Goal: Task Accomplishment & Management: Manage account settings

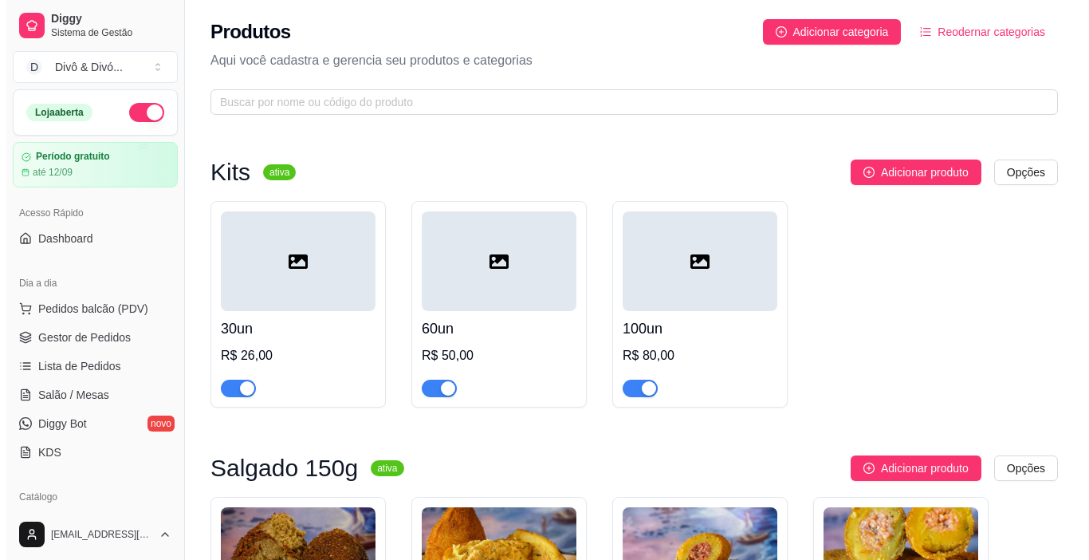
scroll to position [80, 0]
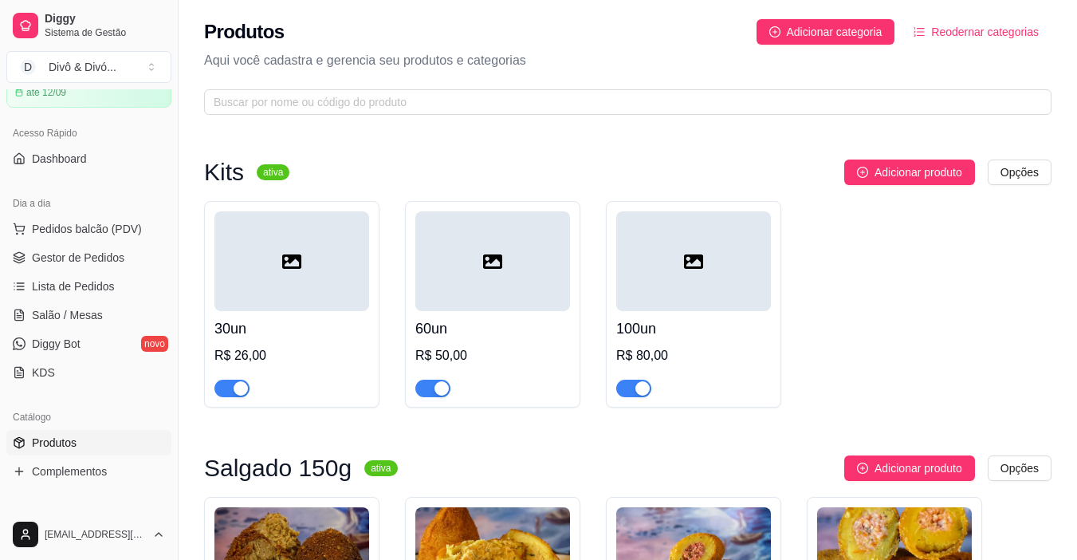
click at [313, 325] on h4 "30un" at bounding box center [292, 328] width 155 height 22
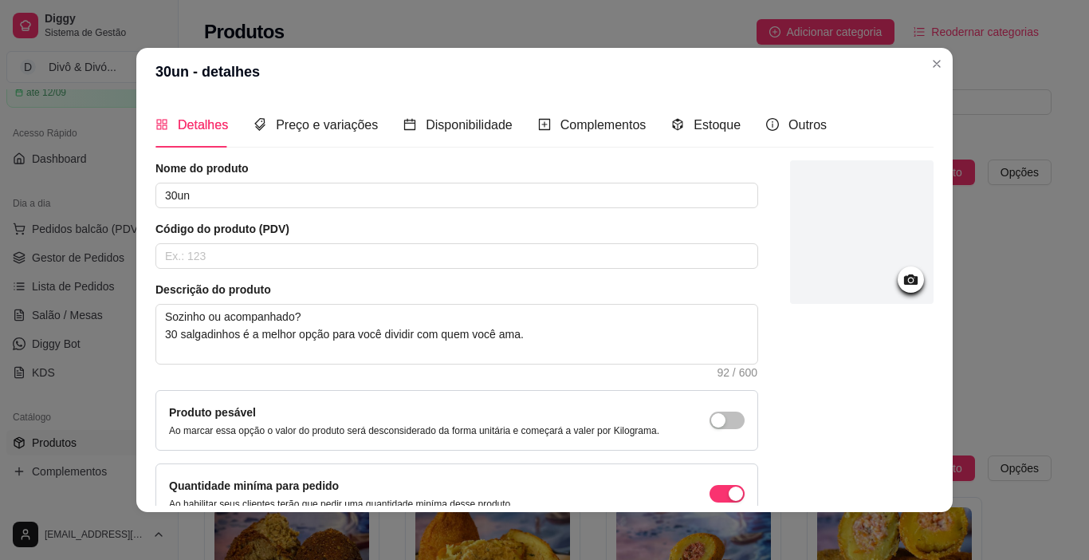
click at [904, 278] on icon at bounding box center [911, 279] width 14 height 10
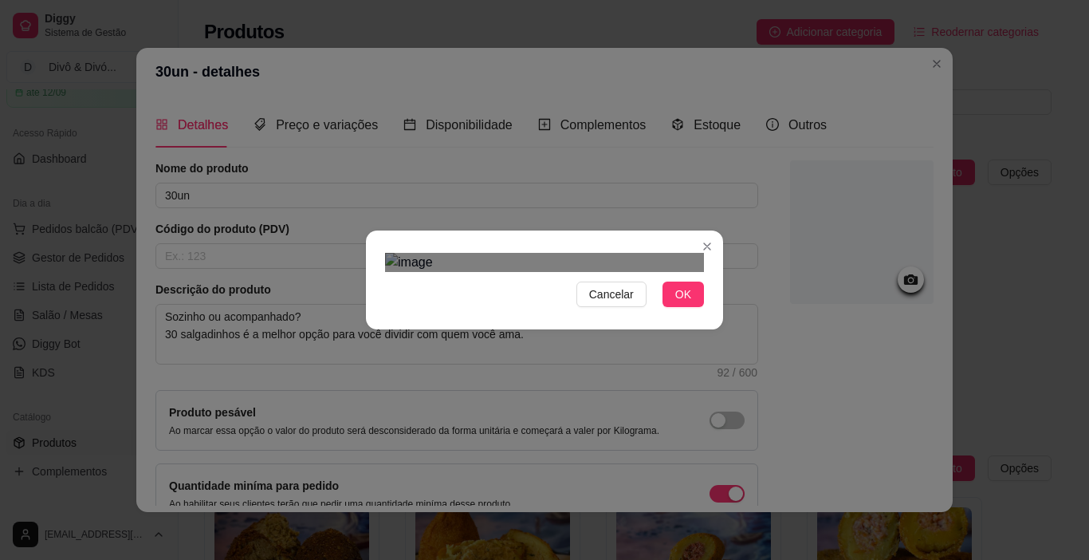
click at [730, 447] on div "Cancelar OK" at bounding box center [544, 280] width 1089 height 560
click at [325, 473] on div "Cancelar OK" at bounding box center [544, 280] width 1089 height 560
click at [514, 383] on div "Use the arrow keys to move the crop selection area" at bounding box center [544, 518] width 319 height 319
click at [675, 303] on span "OK" at bounding box center [683, 295] width 16 height 18
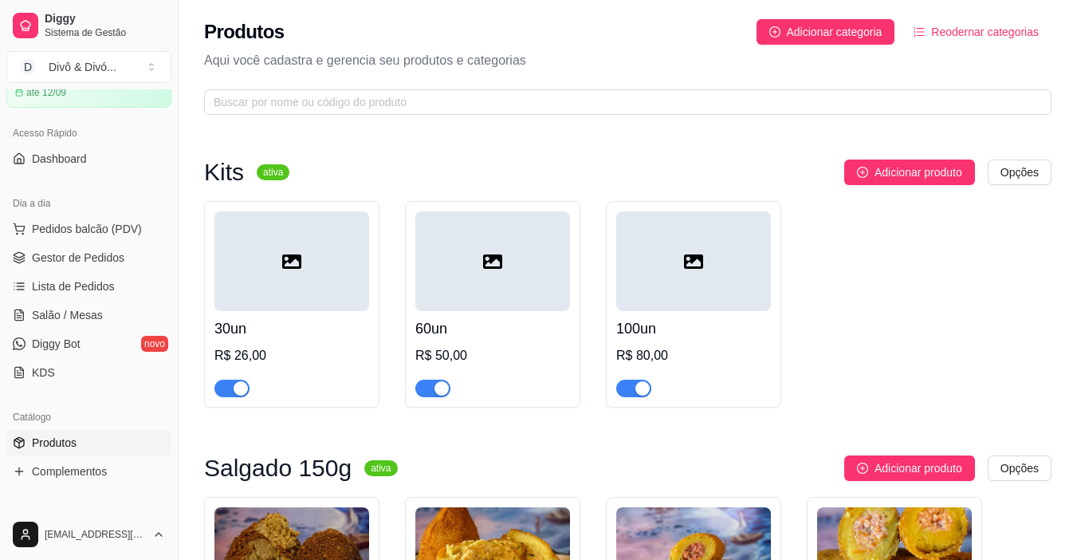
click at [492, 326] on h4 "60un" at bounding box center [493, 328] width 155 height 22
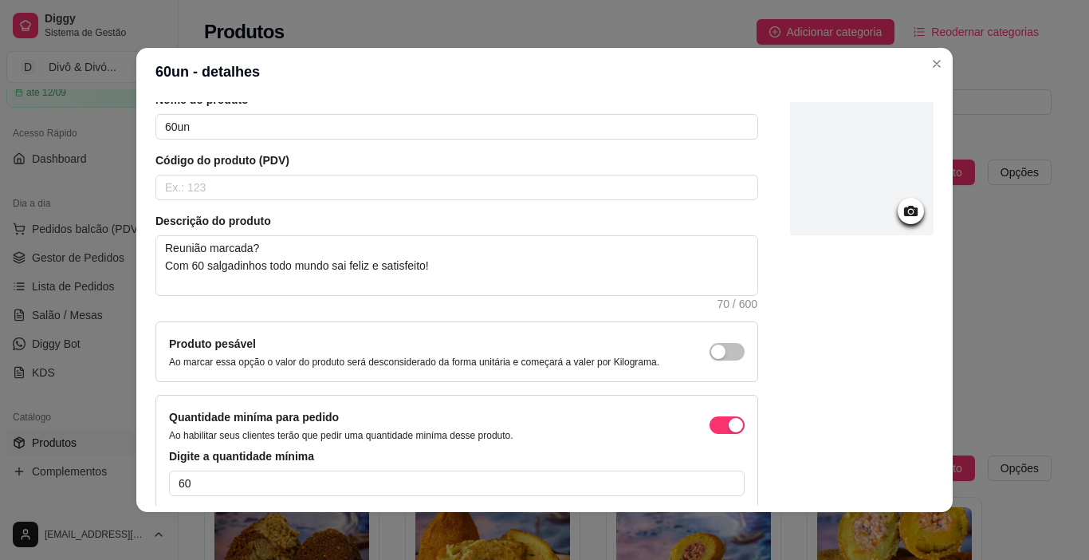
scroll to position [0, 0]
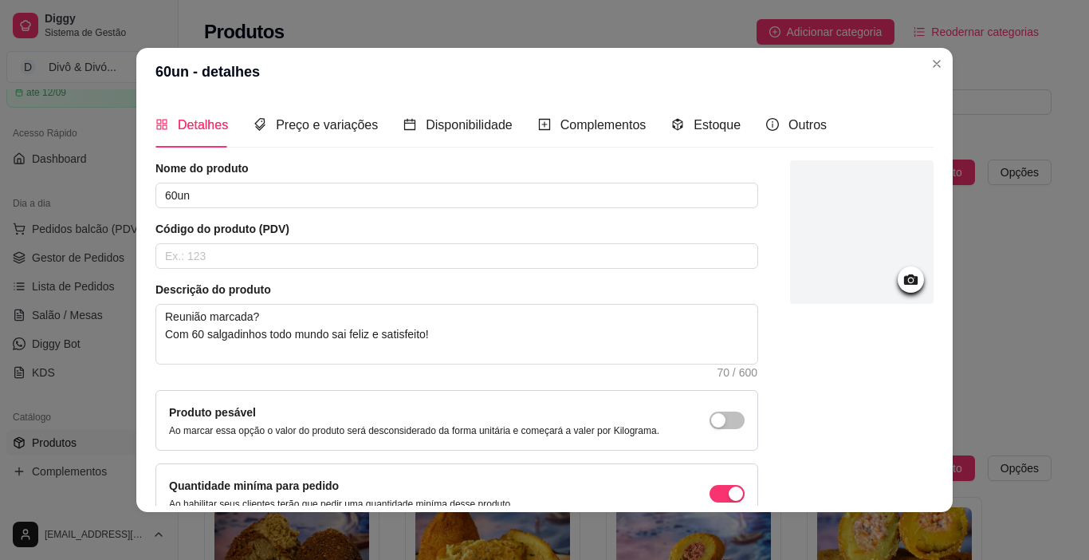
click at [904, 276] on icon at bounding box center [911, 279] width 14 height 10
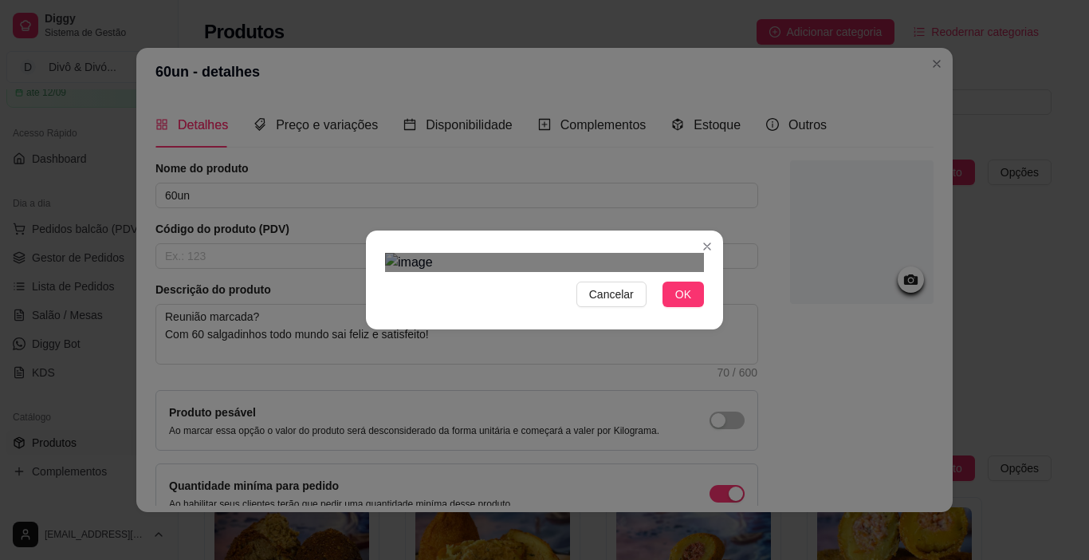
click at [734, 469] on div "Cancelar OK" at bounding box center [544, 280] width 1089 height 560
click at [385, 431] on div "Use the arrow keys to move the crop selection area" at bounding box center [536, 487] width 303 height 303
click at [735, 58] on div "Cancelar OK" at bounding box center [544, 280] width 1089 height 560
click at [625, 297] on div "Use the arrow keys to move the crop selection area" at bounding box center [544, 456] width 319 height 319
click at [684, 303] on span "OK" at bounding box center [683, 295] width 16 height 18
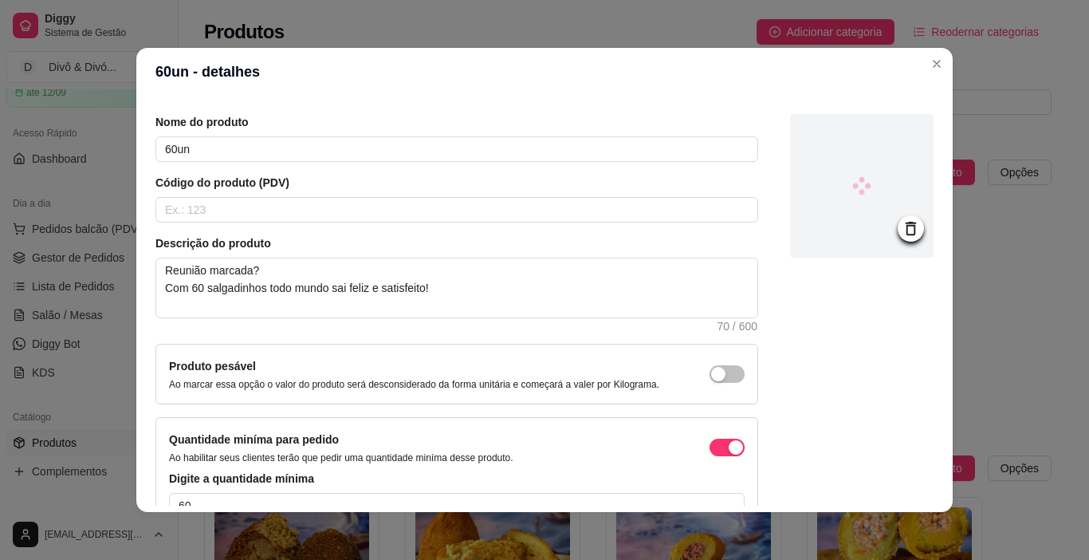
scroll to position [144, 0]
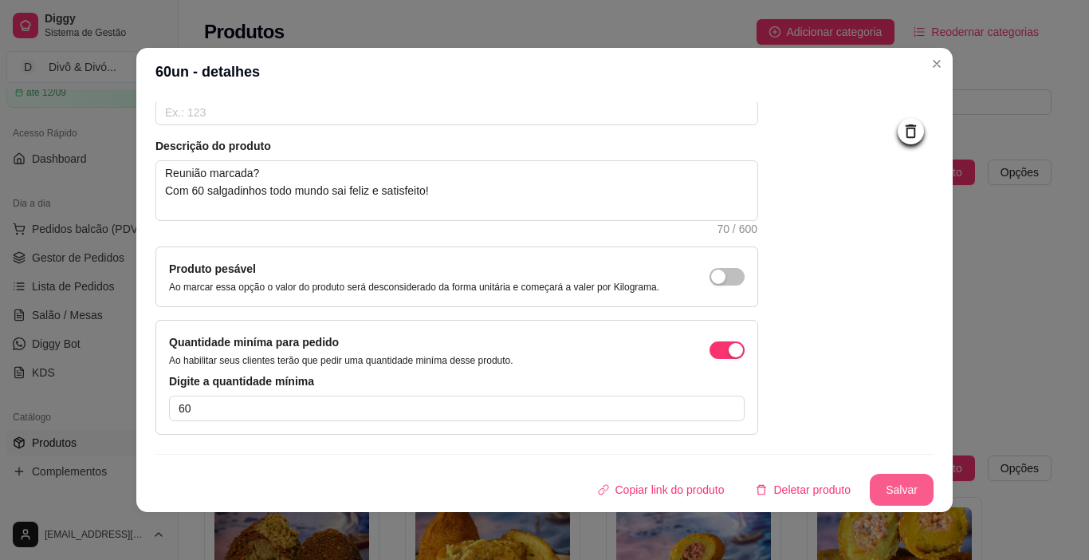
click at [873, 476] on button "Salvar" at bounding box center [902, 490] width 64 height 32
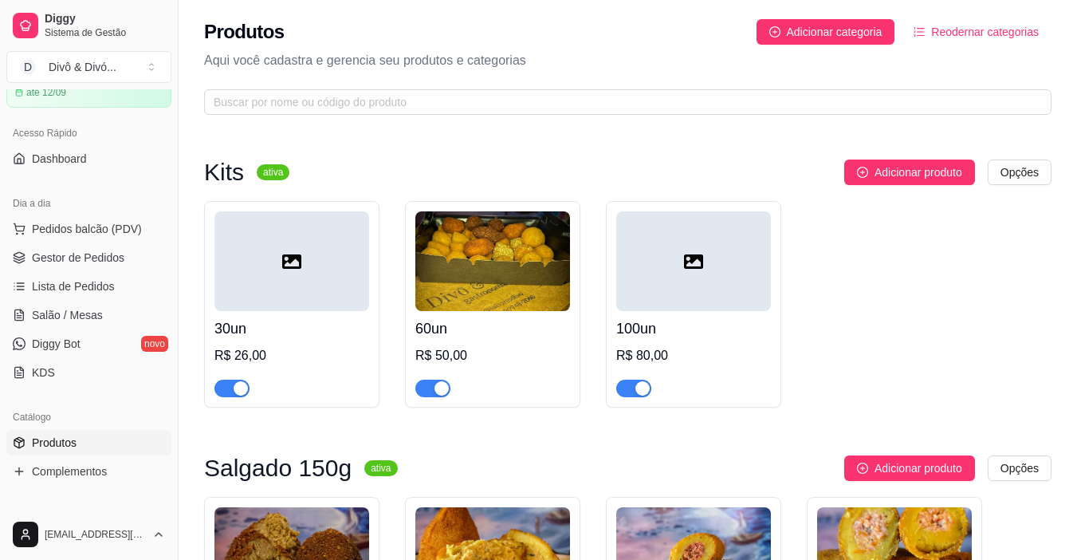
click at [705, 337] on h4 "100un" at bounding box center [693, 328] width 155 height 22
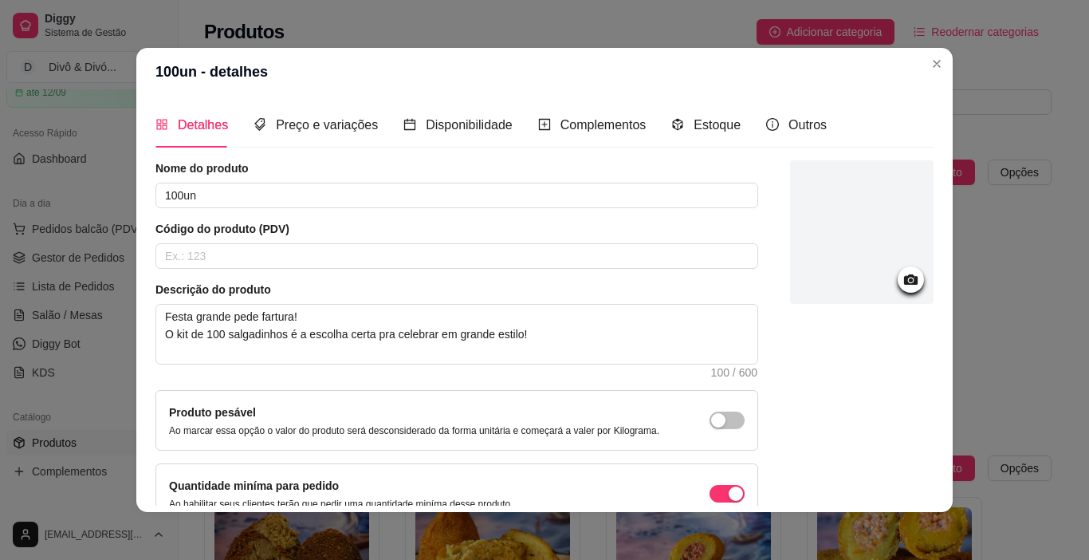
click at [902, 279] on icon at bounding box center [911, 279] width 18 height 18
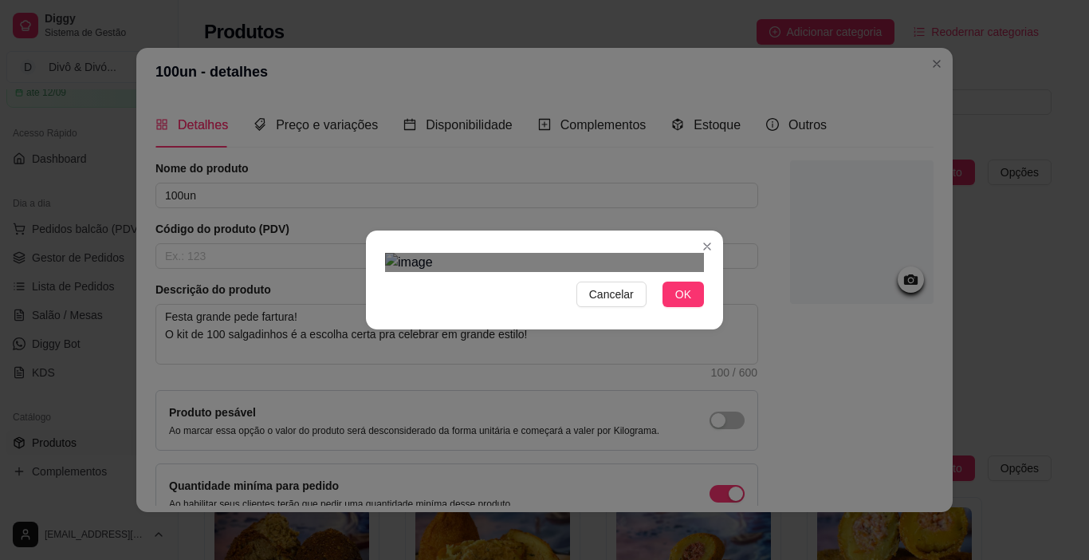
click at [443, 423] on div "Use the arrow keys to move the crop selection area" at bounding box center [528, 534] width 287 height 287
click at [760, 60] on div "Cancelar OK" at bounding box center [544, 280] width 1089 height 560
click at [652, 336] on div "Use the arrow keys to move the crop selection area" at bounding box center [544, 478] width 319 height 319
click at [687, 307] on button "OK" at bounding box center [683, 295] width 41 height 26
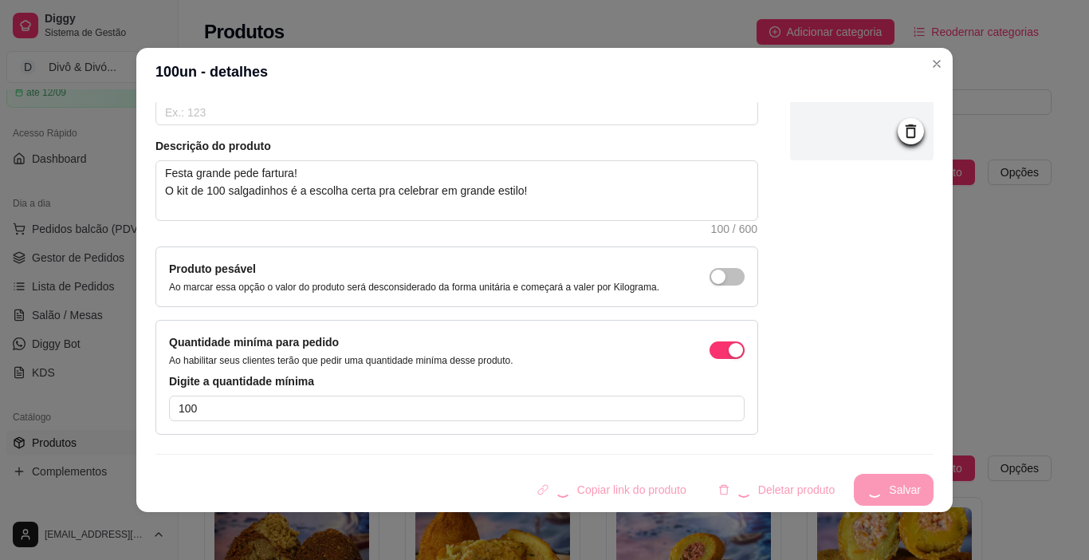
scroll to position [3, 0]
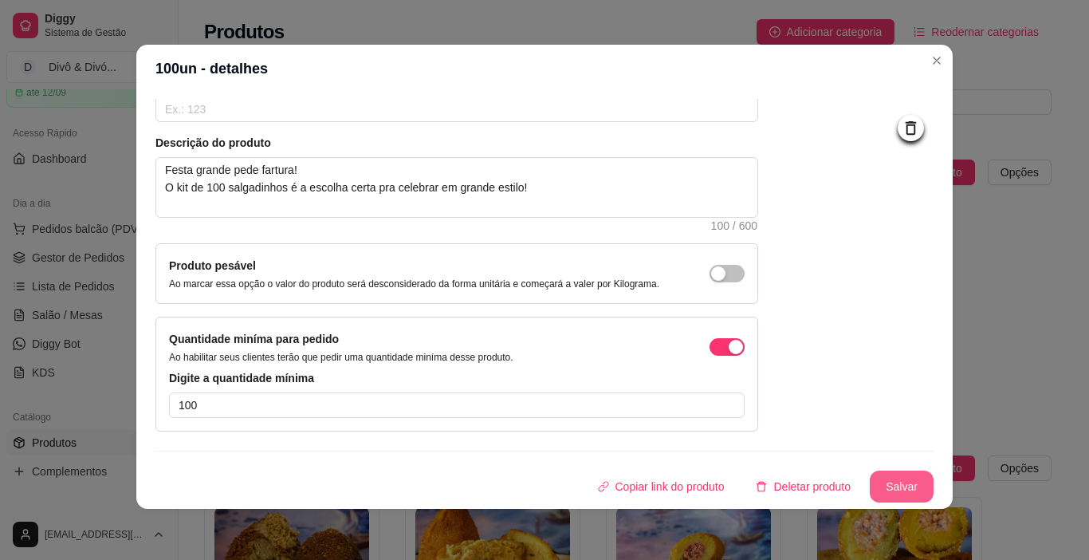
click at [870, 481] on button "Salvar" at bounding box center [902, 487] width 64 height 32
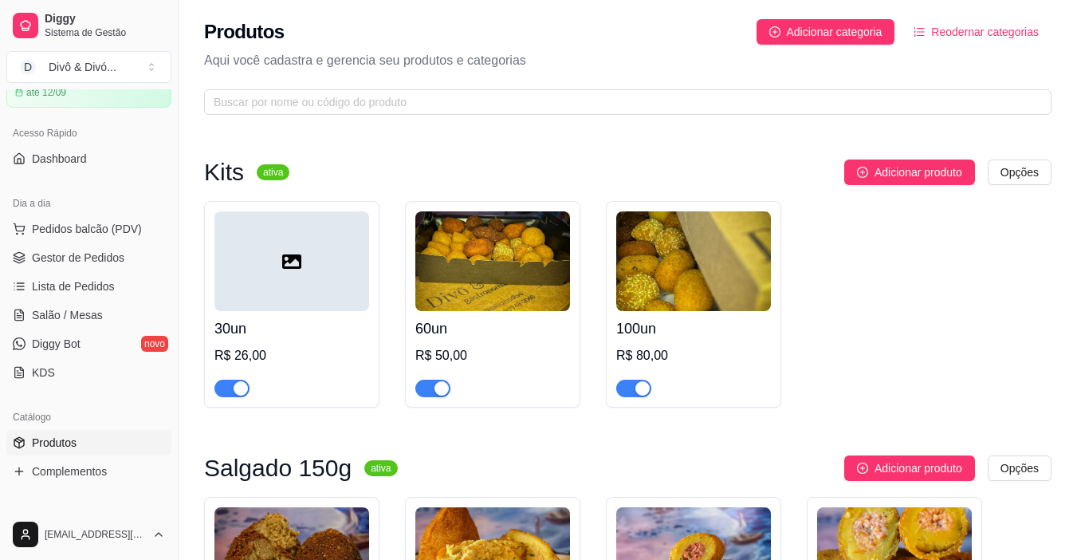
click at [328, 333] on h4 "30un" at bounding box center [292, 328] width 155 height 22
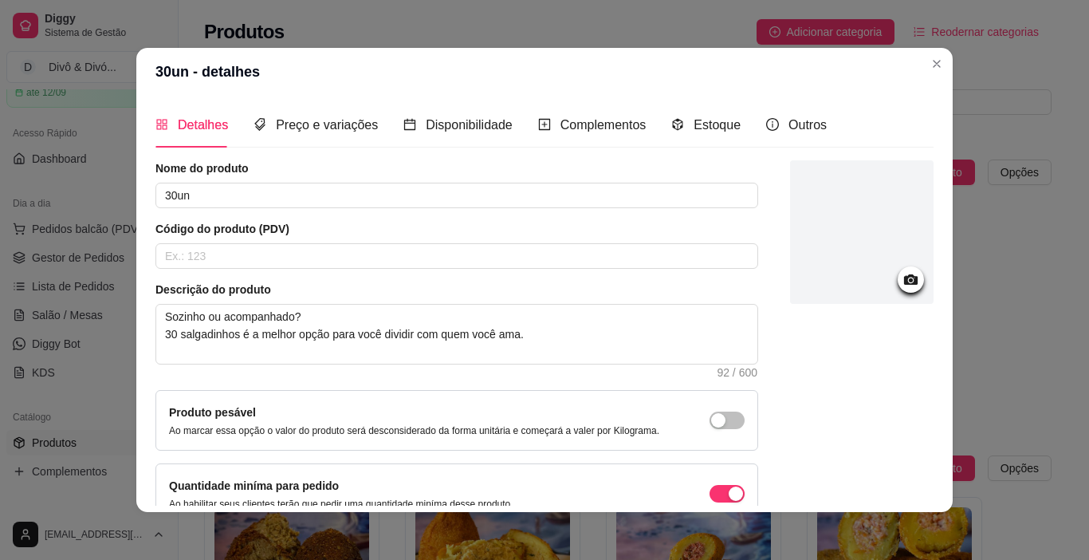
click at [904, 277] on icon at bounding box center [911, 279] width 14 height 10
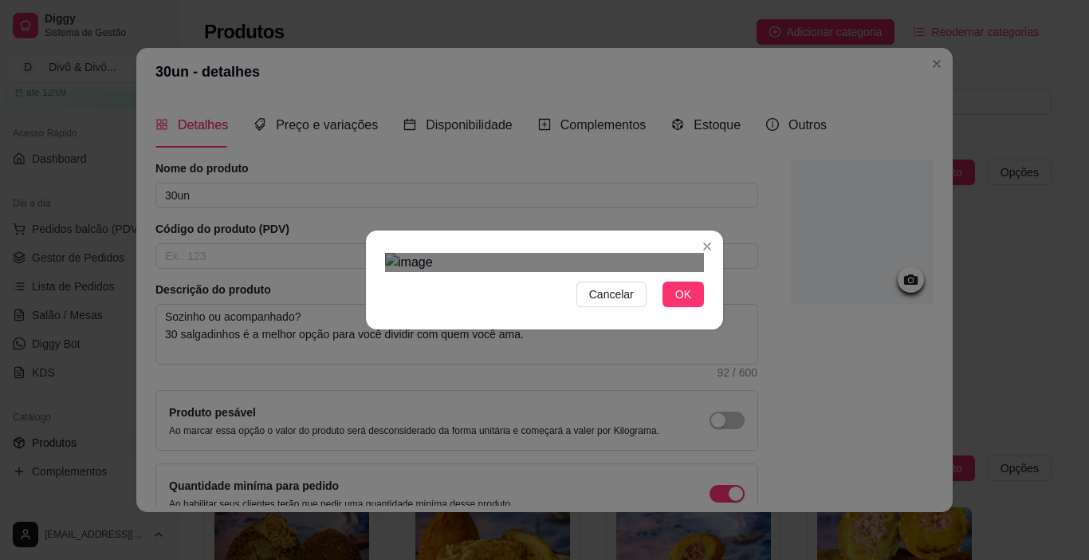
click at [571, 391] on div "Use the arrow keys to move the crop selection area" at bounding box center [528, 534] width 287 height 287
click at [782, 75] on div "Cancelar OK" at bounding box center [544, 280] width 1089 height 560
click at [675, 303] on span "OK" at bounding box center [683, 295] width 16 height 18
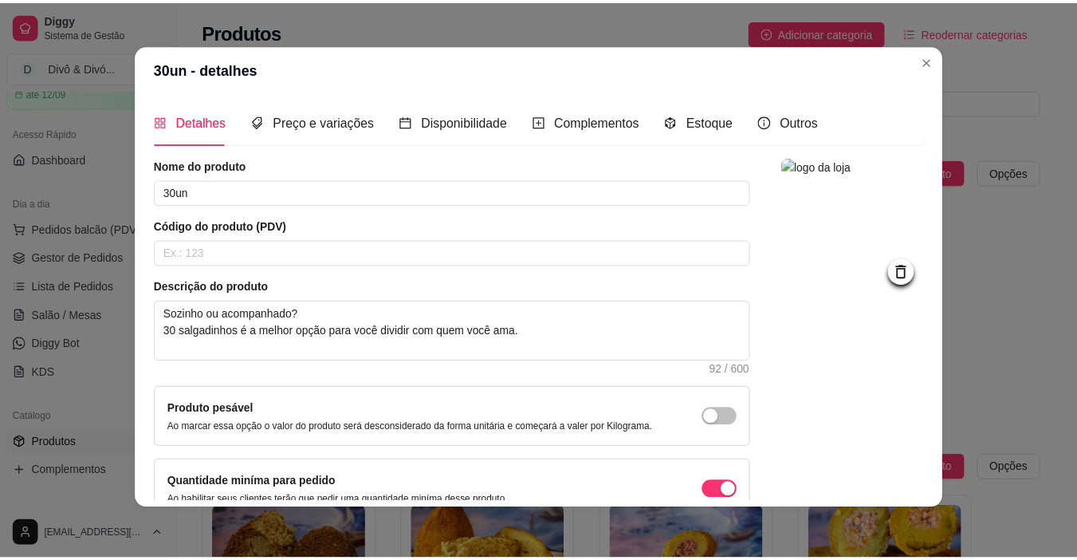
scroll to position [144, 0]
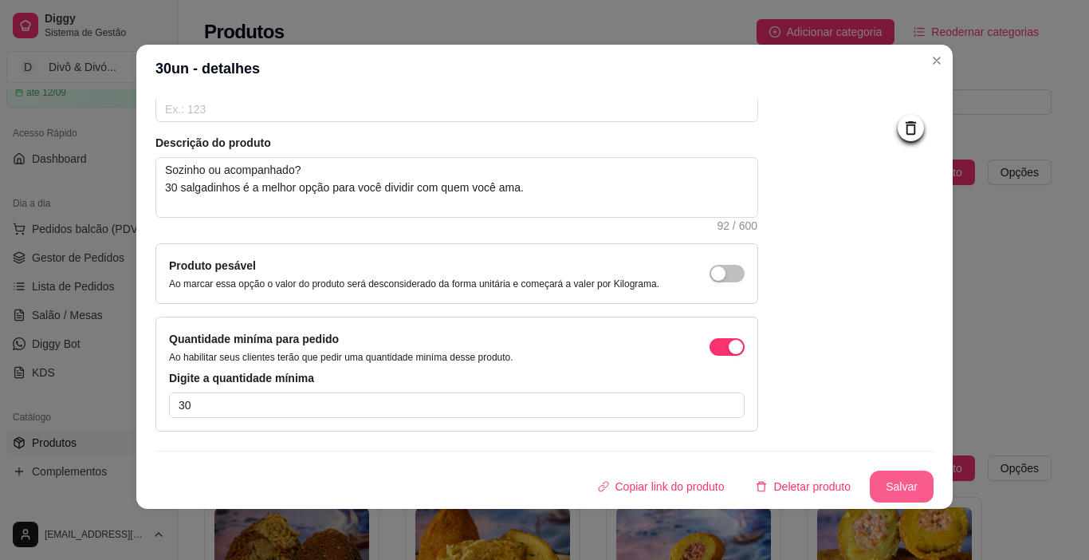
click at [884, 482] on button "Salvar" at bounding box center [902, 487] width 64 height 32
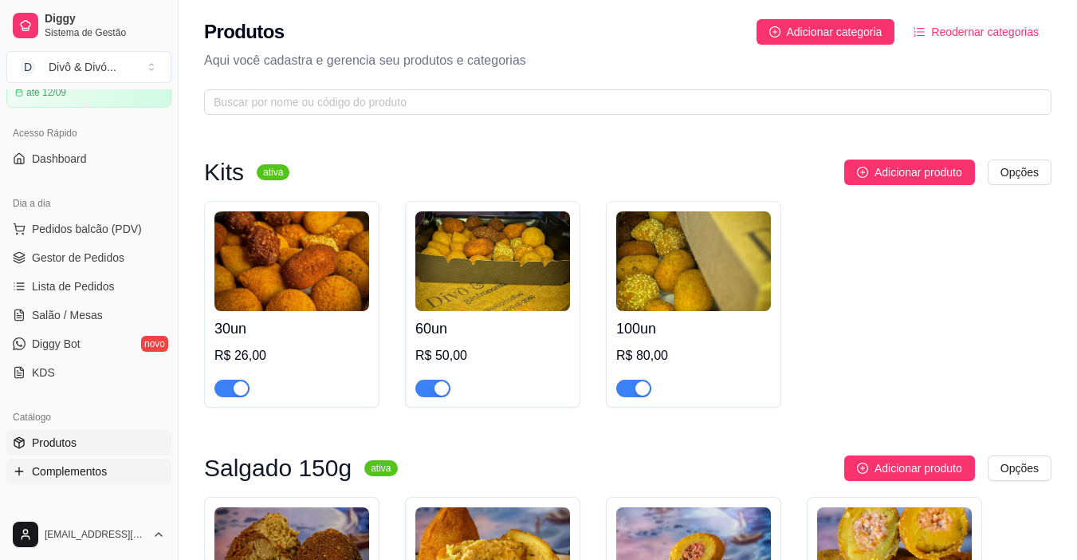
click at [81, 477] on span "Complementos" at bounding box center [69, 471] width 75 height 16
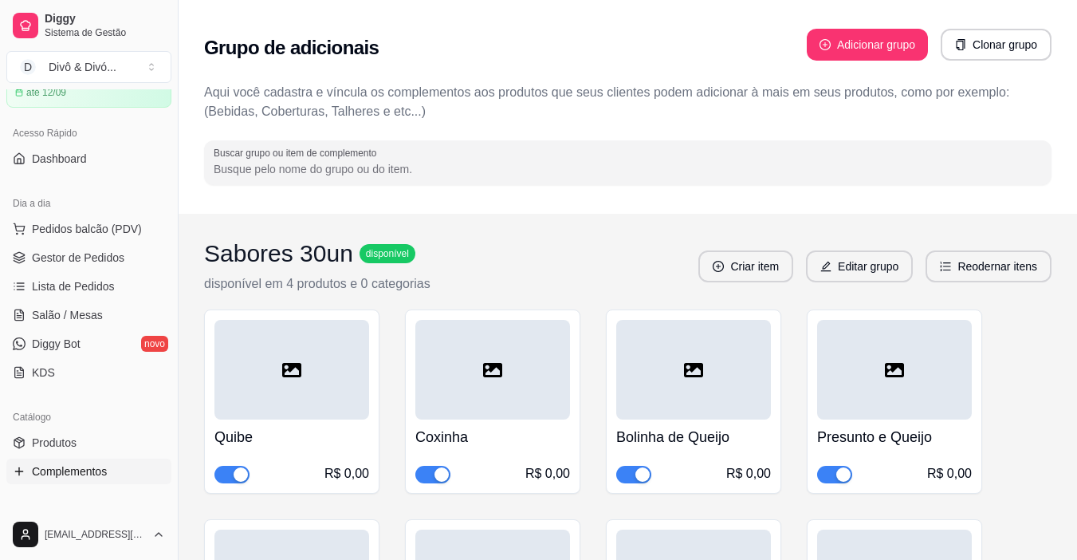
click at [311, 426] on h4 "Quibe" at bounding box center [292, 437] width 155 height 22
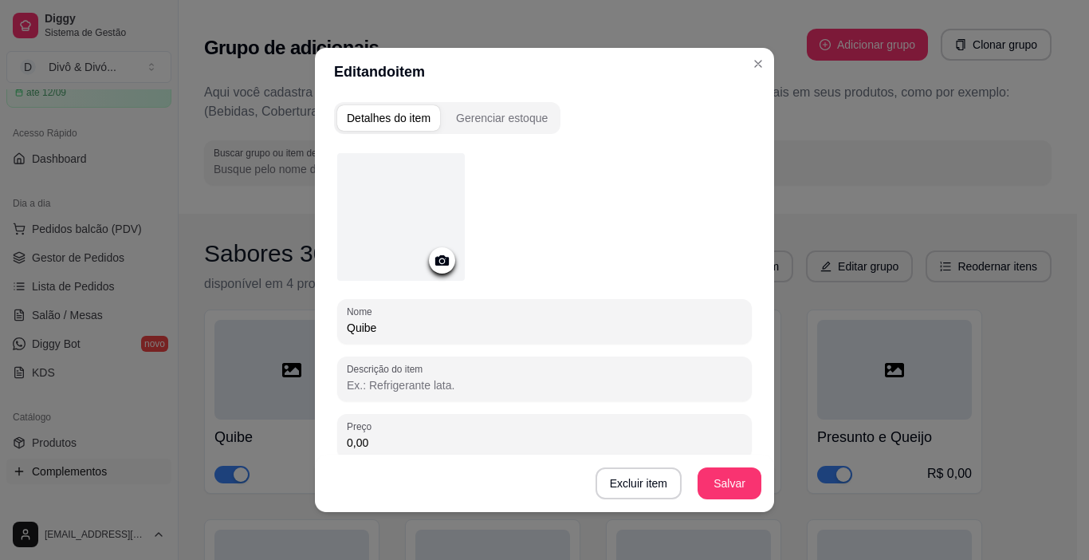
click at [443, 266] on icon at bounding box center [442, 260] width 18 height 18
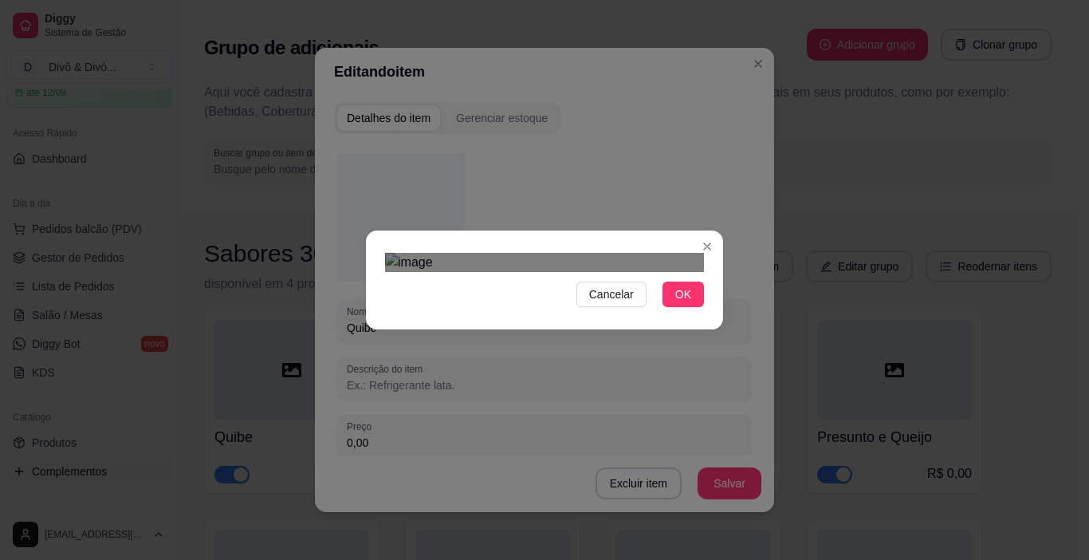
click at [593, 378] on div "Use the arrow keys to move the crop selection area" at bounding box center [541, 476] width 287 height 287
click at [686, 307] on button "OK" at bounding box center [683, 295] width 41 height 26
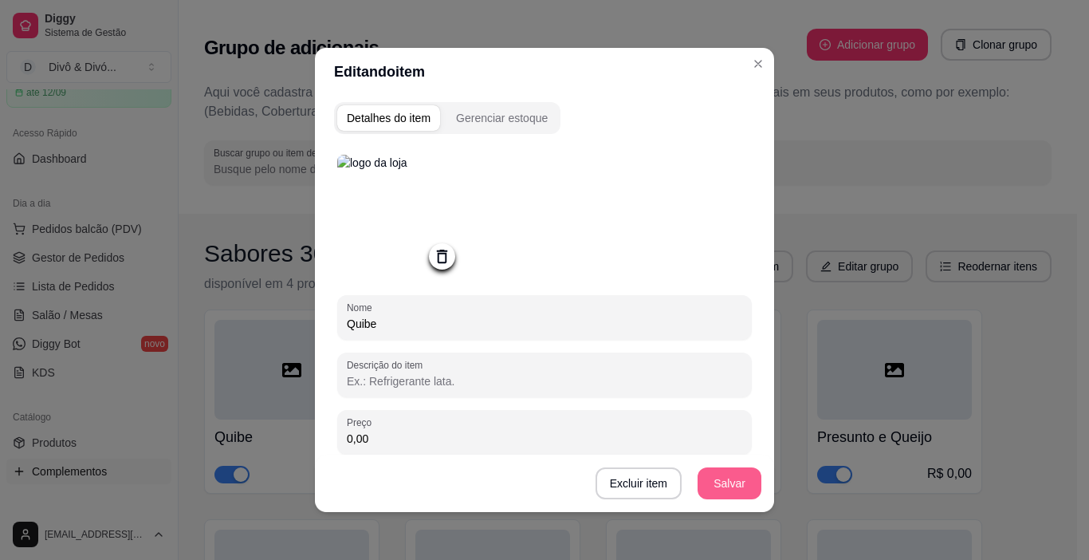
click at [731, 486] on button "Salvar" at bounding box center [730, 483] width 64 height 32
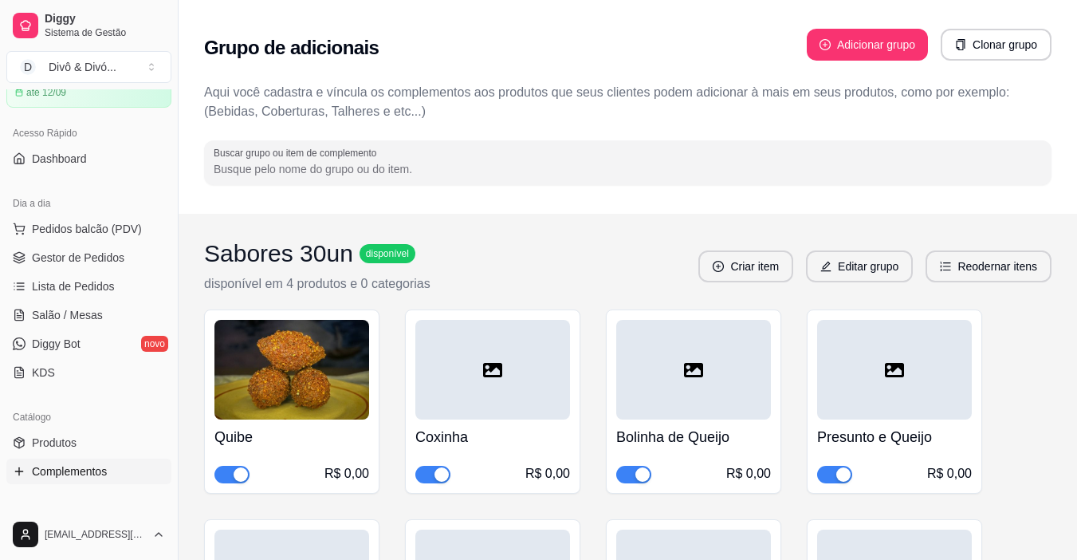
click at [536, 389] on div at bounding box center [493, 370] width 155 height 100
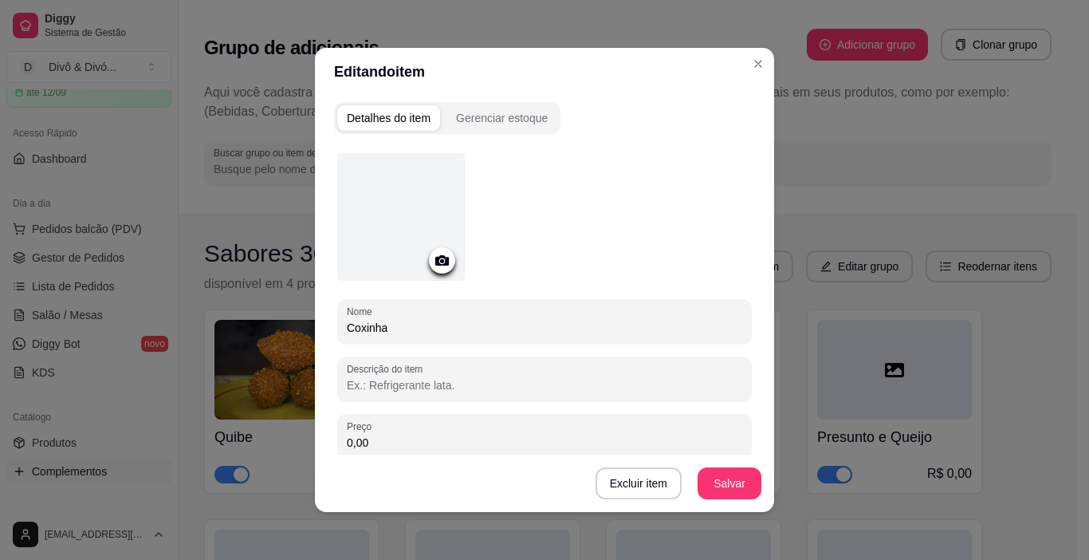
click at [435, 265] on icon at bounding box center [442, 260] width 18 height 18
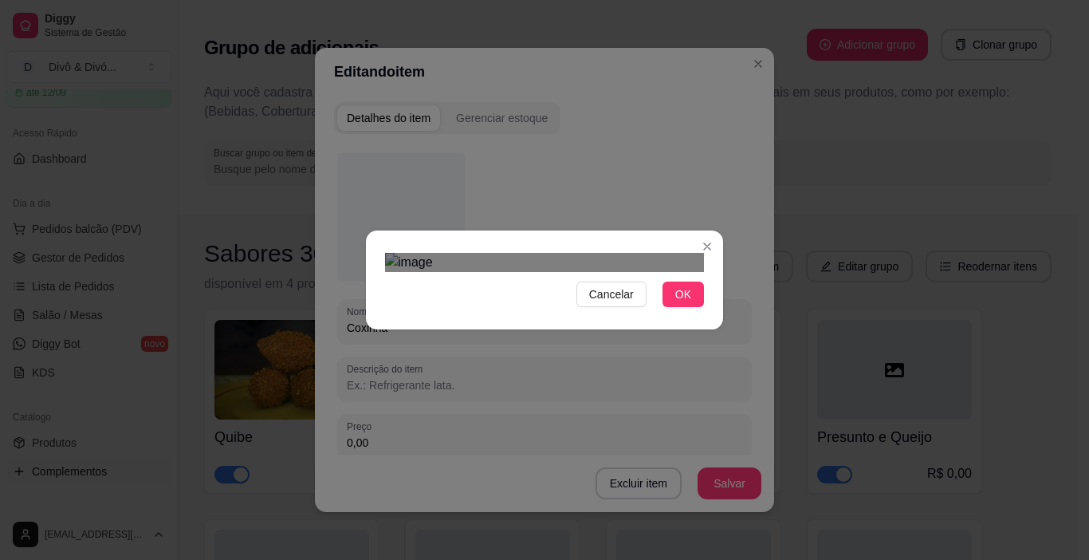
click at [587, 375] on div "Use the arrow keys to move the crop selection area" at bounding box center [543, 483] width 287 height 287
drag, startPoint x: 664, startPoint y: 492, endPoint x: 652, endPoint y: 493, distance: 12.0
click at [664, 307] on button "OK" at bounding box center [683, 295] width 41 height 26
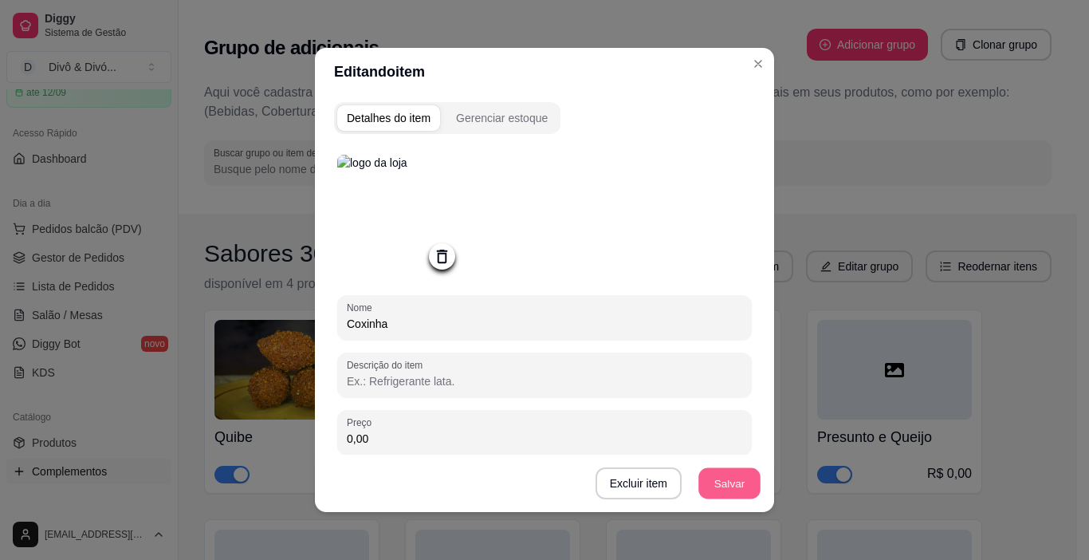
click at [700, 473] on button "Salvar" at bounding box center [730, 483] width 62 height 31
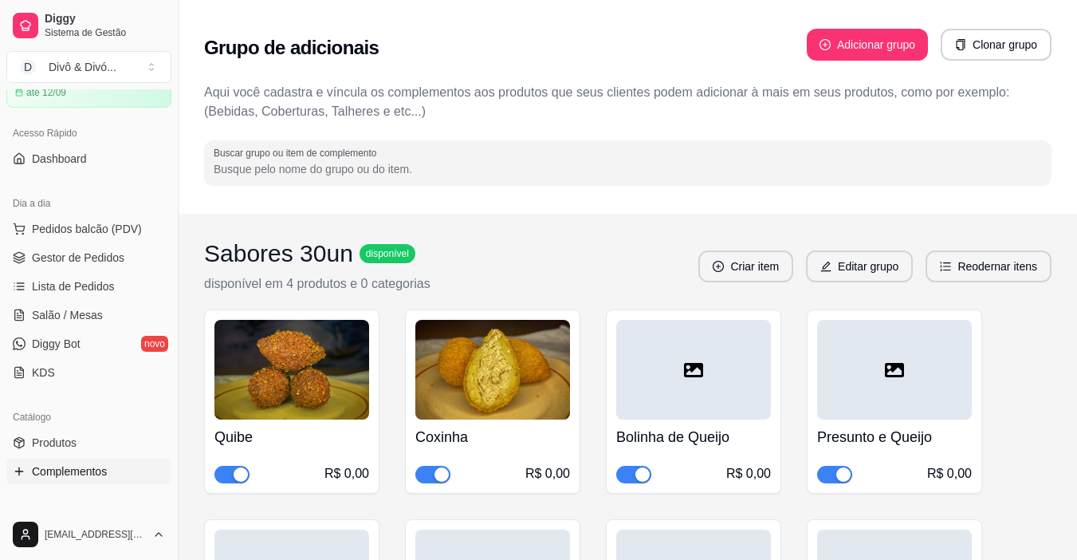
click at [728, 384] on div at bounding box center [693, 370] width 155 height 100
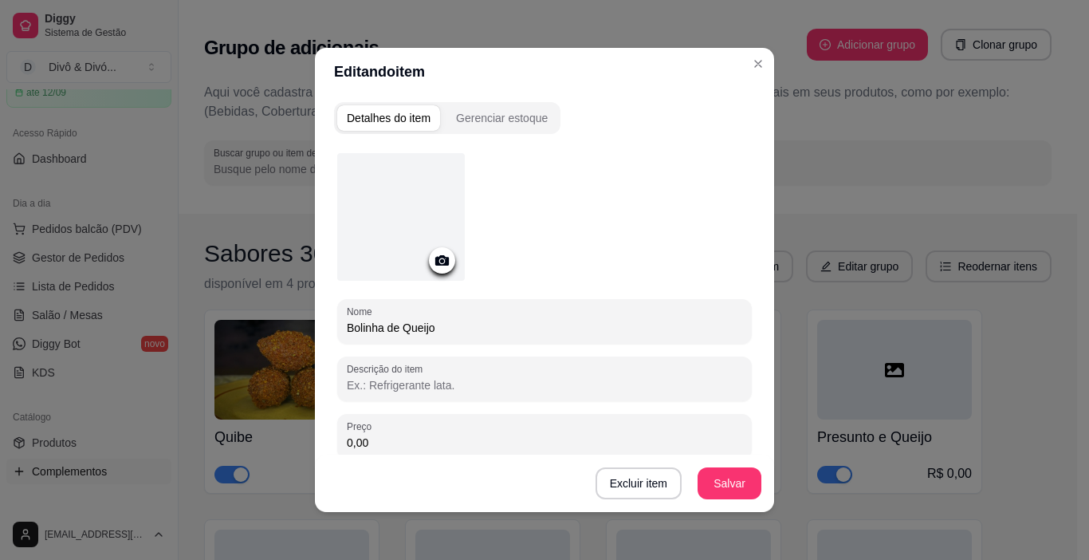
click at [435, 264] on icon at bounding box center [442, 260] width 14 height 10
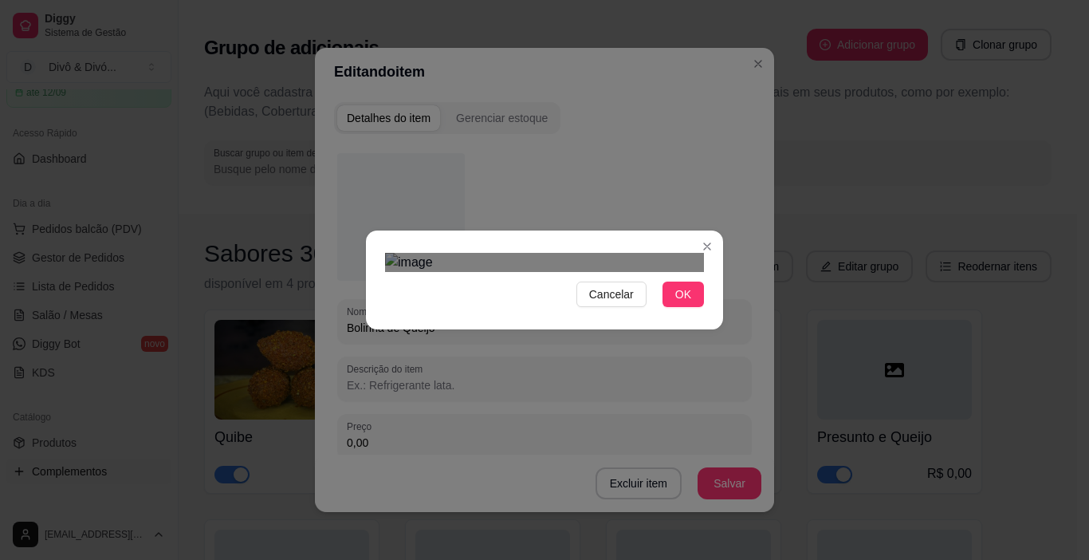
click at [578, 423] on div "Use the arrow keys to move the crop selection area" at bounding box center [543, 510] width 287 height 287
click at [687, 307] on button "OK" at bounding box center [683, 295] width 41 height 26
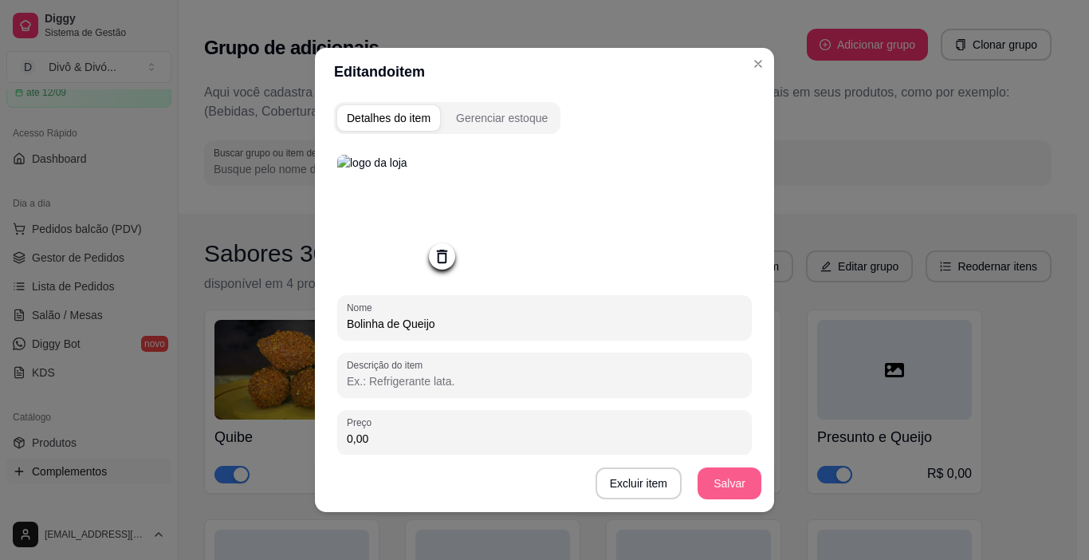
click at [727, 480] on button "Salvar" at bounding box center [730, 483] width 64 height 32
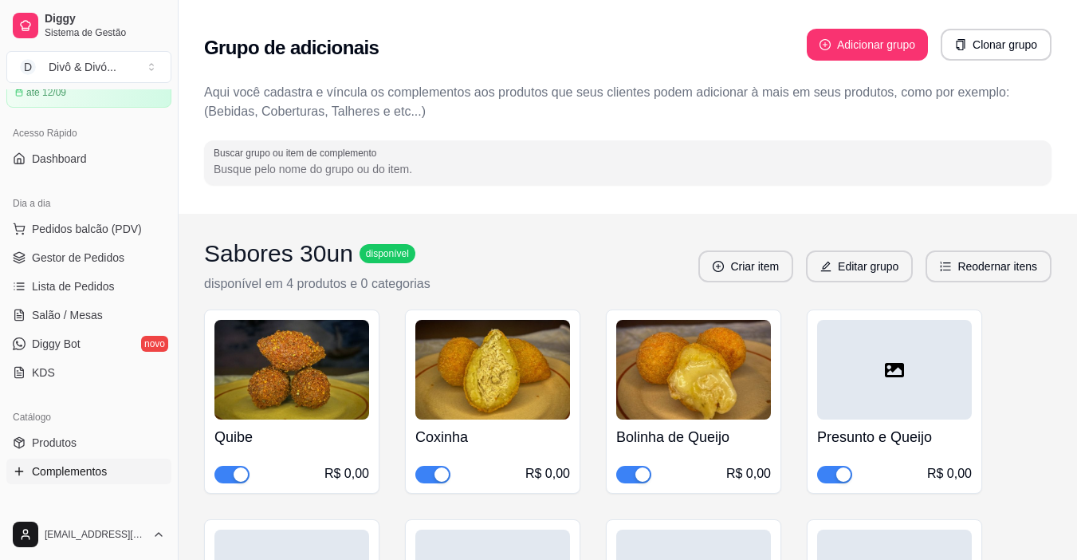
click at [894, 379] on div at bounding box center [894, 370] width 155 height 100
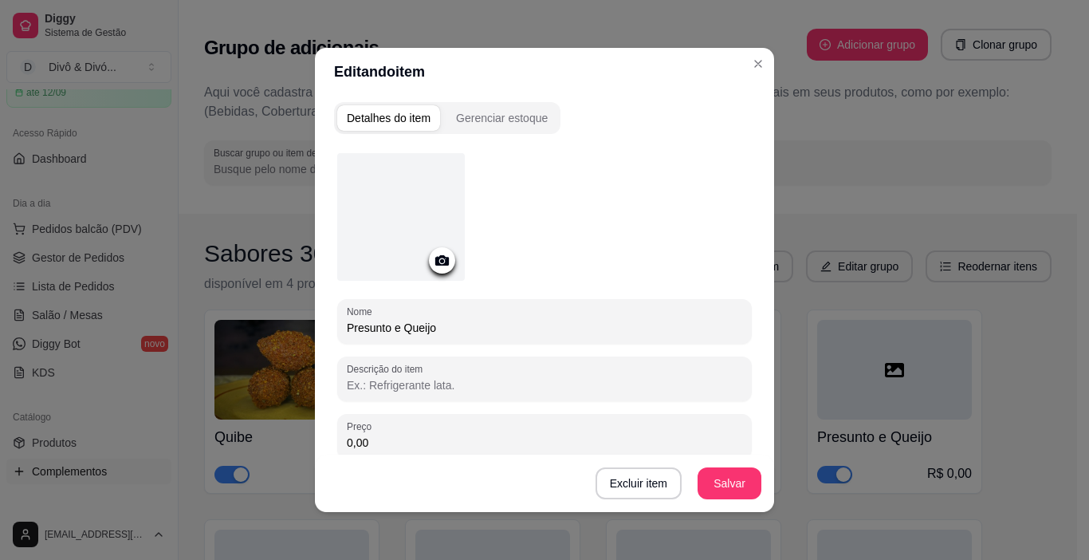
click at [438, 268] on icon at bounding box center [442, 260] width 18 height 18
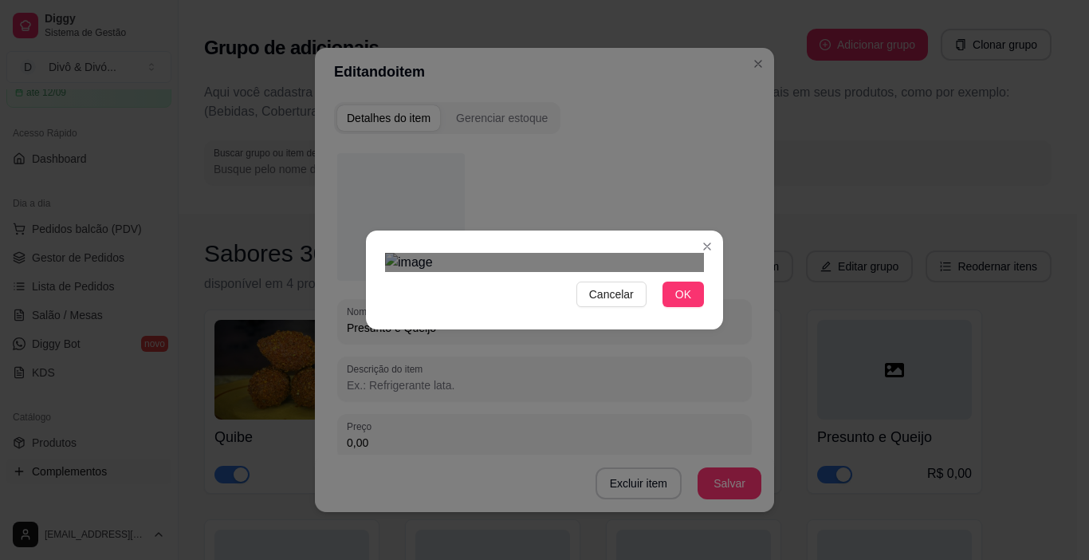
click at [564, 384] on div "Use the arrow keys to move the crop selection area" at bounding box center [549, 504] width 287 height 287
click at [683, 303] on span "OK" at bounding box center [683, 295] width 16 height 18
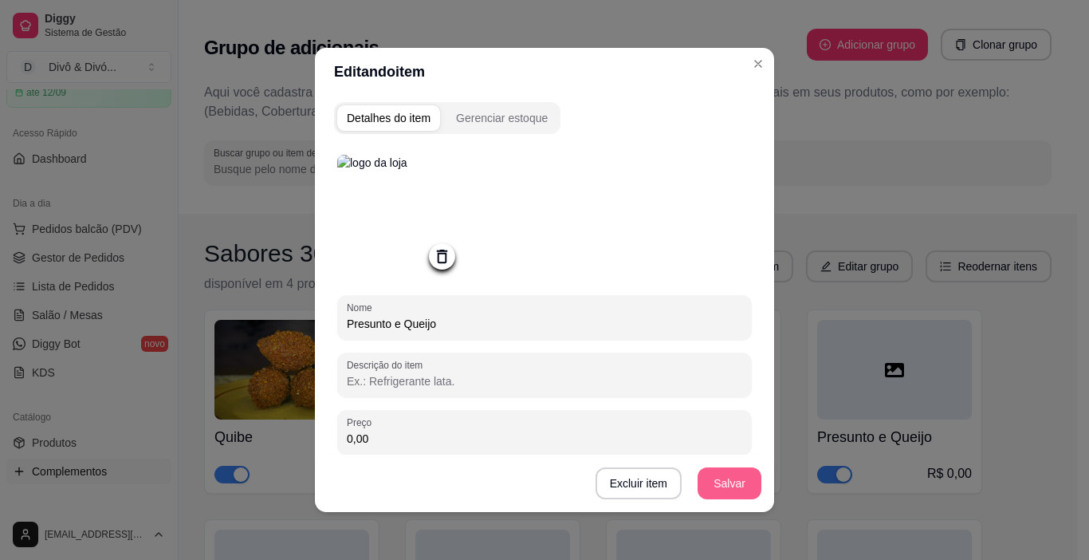
click at [722, 485] on button "Salvar" at bounding box center [730, 483] width 64 height 32
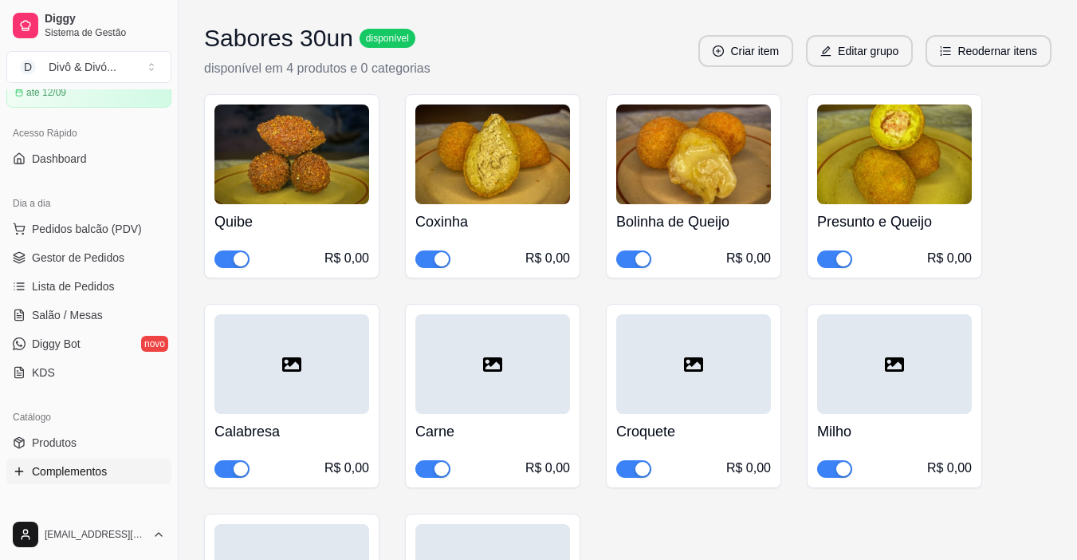
scroll to position [239, 0]
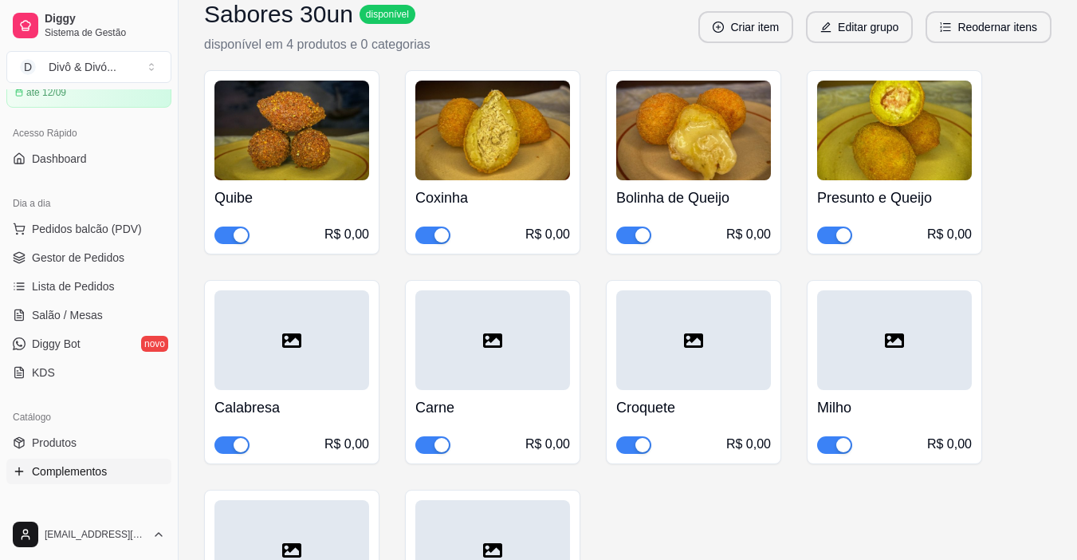
click at [305, 349] on div at bounding box center [292, 340] width 155 height 100
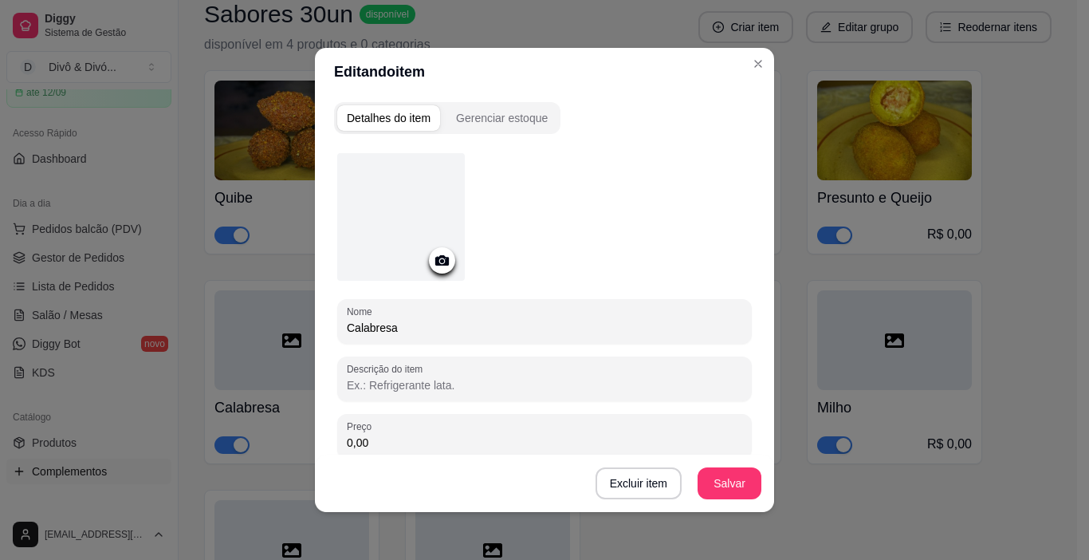
click at [439, 251] on icon at bounding box center [442, 260] width 18 height 18
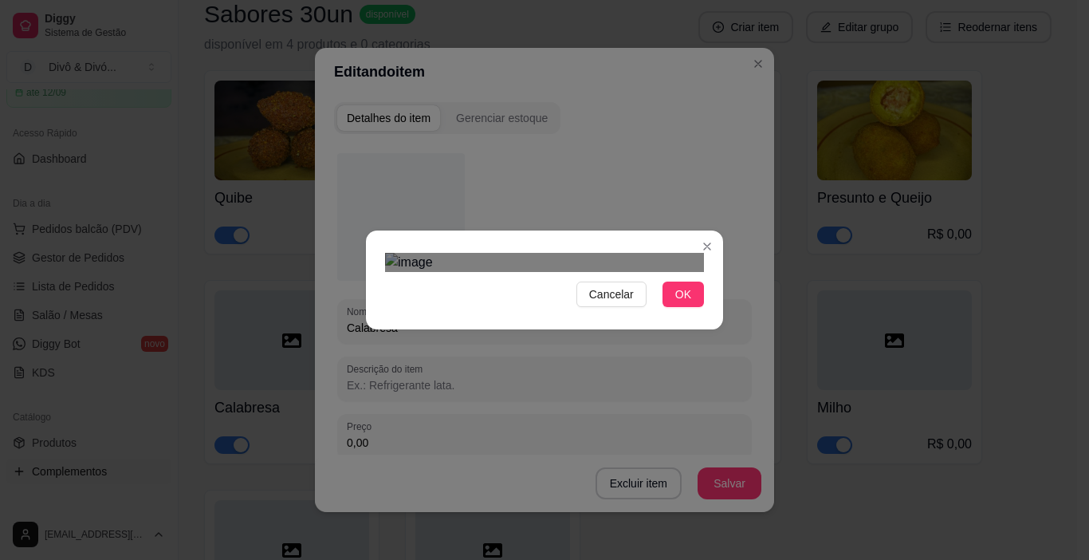
click at [546, 386] on div "Use the arrow keys to move the crop selection area" at bounding box center [552, 486] width 287 height 287
click at [676, 303] on span "OK" at bounding box center [683, 295] width 16 height 18
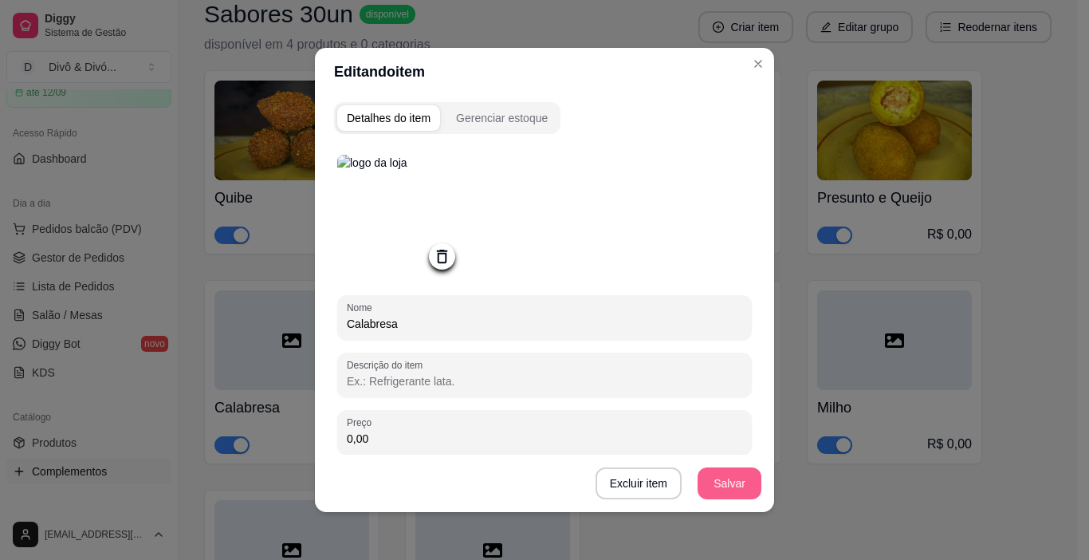
click at [723, 478] on button "Salvar" at bounding box center [730, 483] width 64 height 32
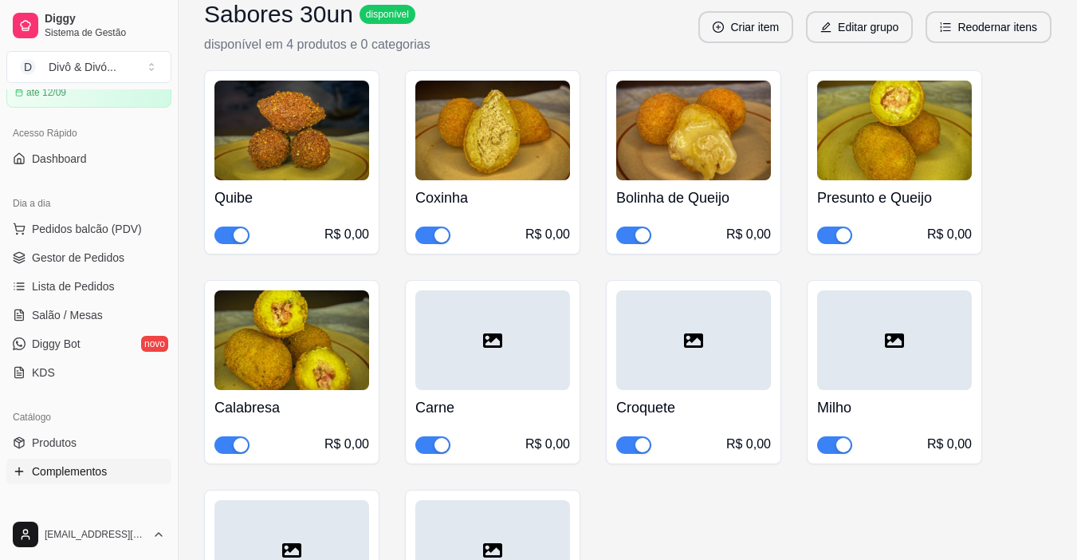
click at [472, 373] on div at bounding box center [493, 340] width 155 height 100
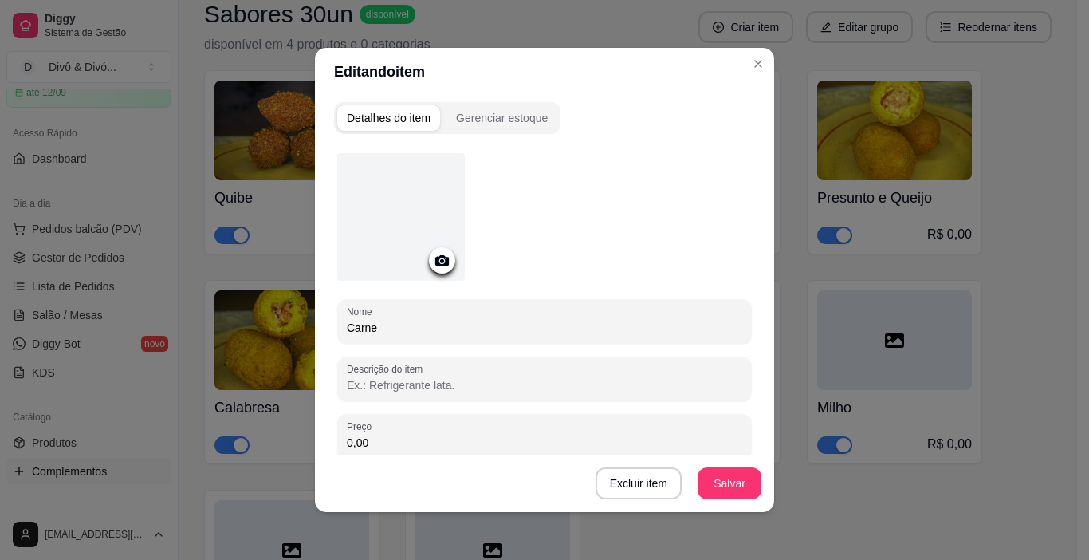
click at [437, 265] on icon at bounding box center [442, 260] width 18 height 18
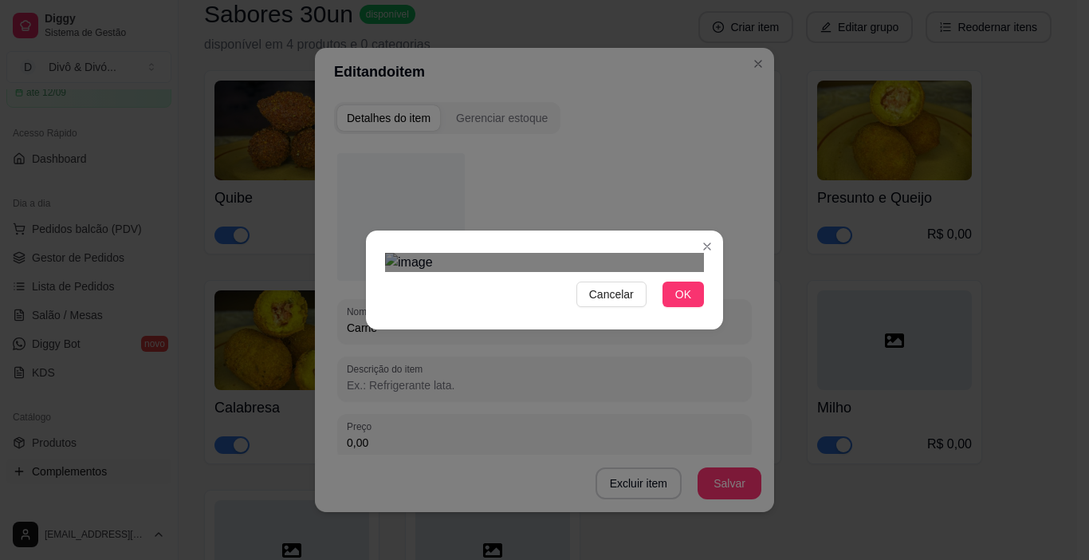
click at [532, 386] on div "Use the arrow keys to move the crop selection area" at bounding box center [542, 482] width 287 height 287
click at [683, 303] on span "OK" at bounding box center [683, 295] width 16 height 18
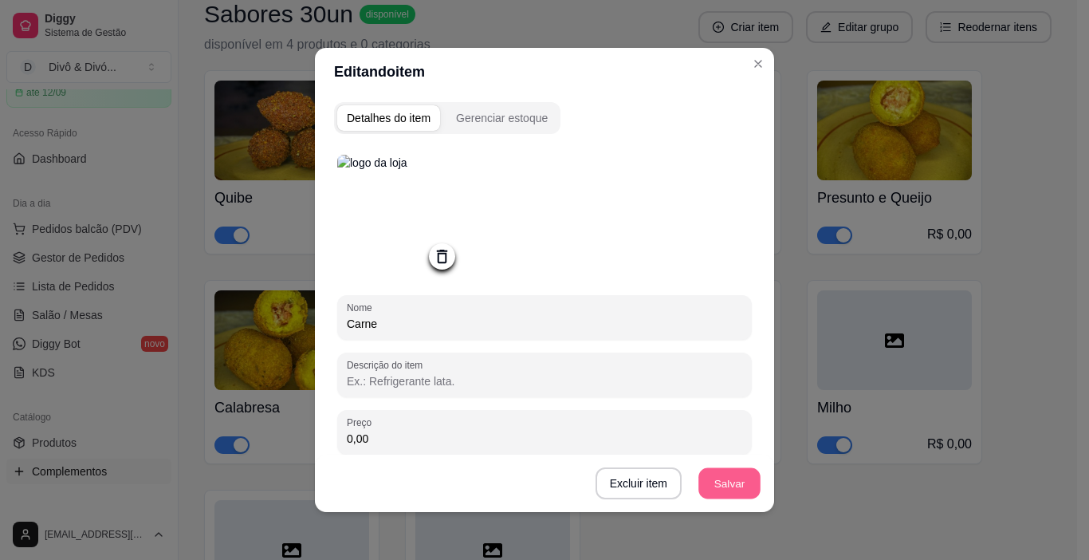
click at [720, 489] on button "Salvar" at bounding box center [730, 483] width 62 height 31
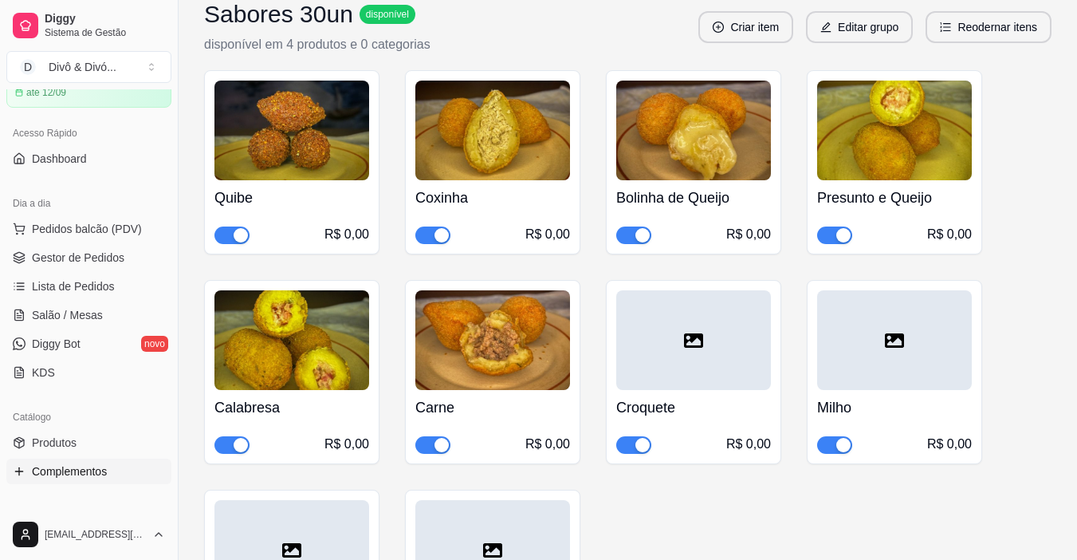
click at [699, 388] on div at bounding box center [693, 340] width 155 height 100
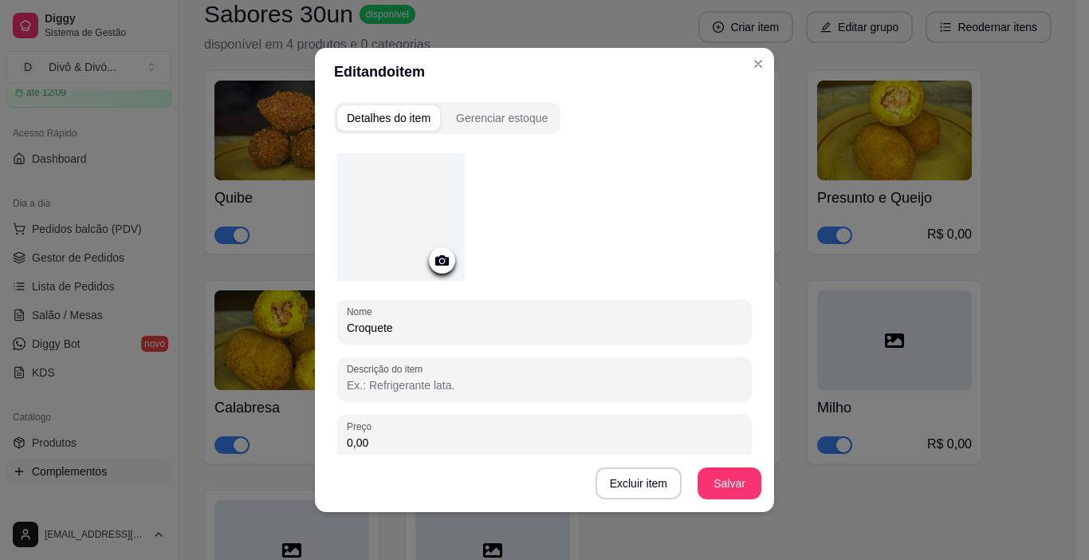
click at [433, 266] on icon at bounding box center [442, 260] width 18 height 18
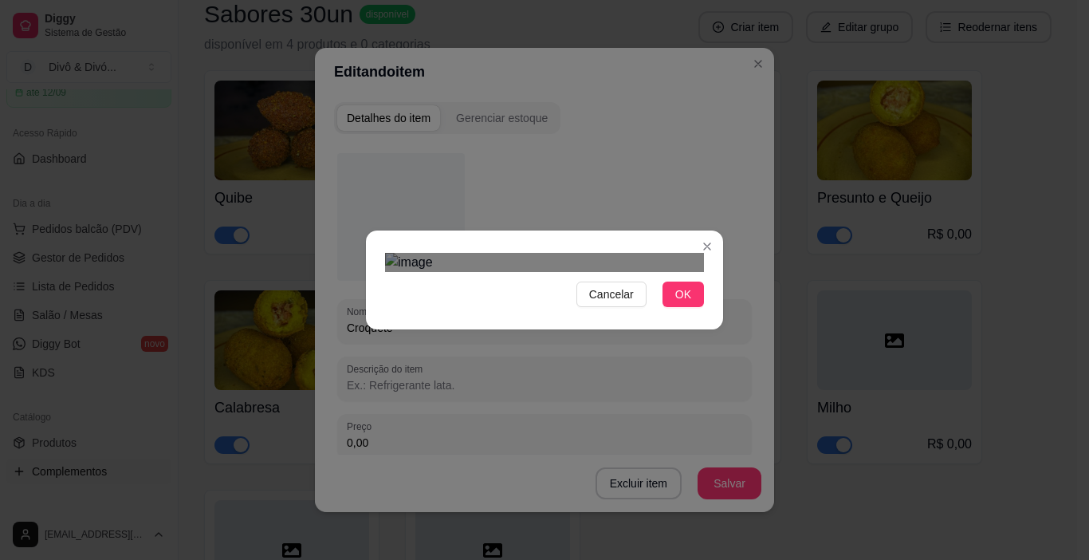
click at [597, 426] on div "Use the arrow keys to move the crop selection area" at bounding box center [544, 488] width 287 height 287
click at [686, 307] on button "OK" at bounding box center [683, 295] width 41 height 26
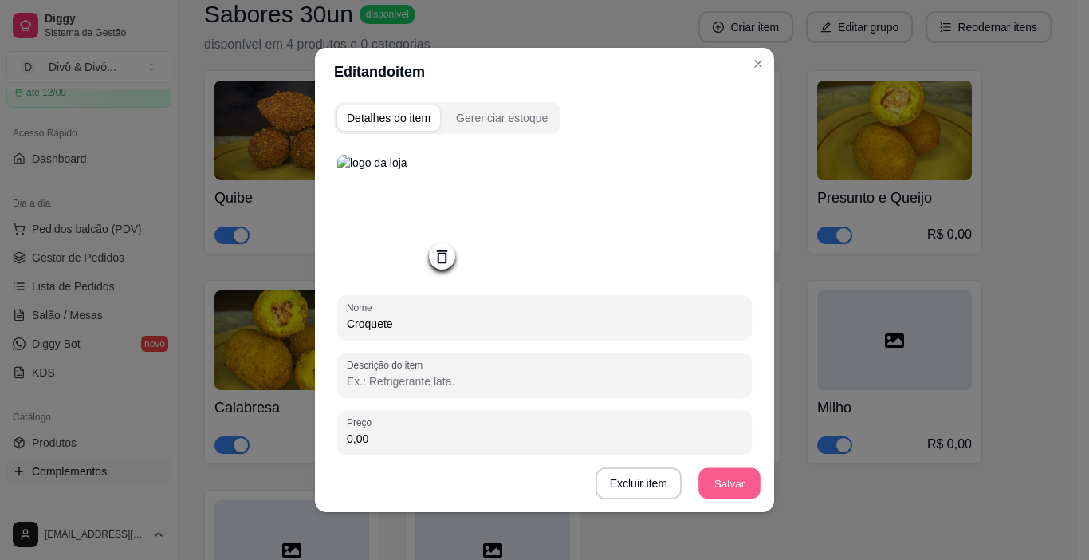
click at [699, 485] on button "Salvar" at bounding box center [730, 483] width 62 height 31
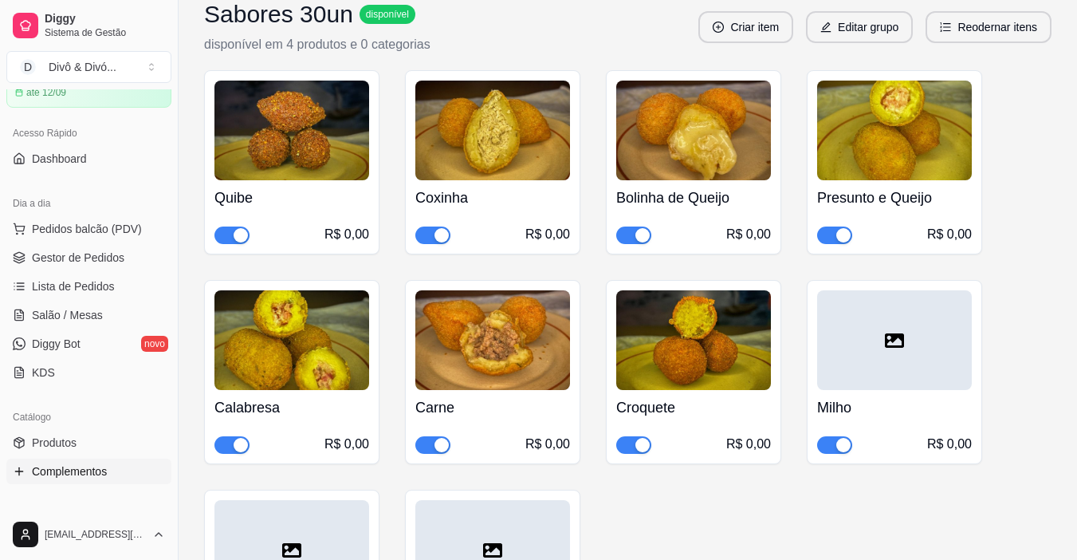
click at [889, 398] on h4 "Milho" at bounding box center [894, 407] width 155 height 22
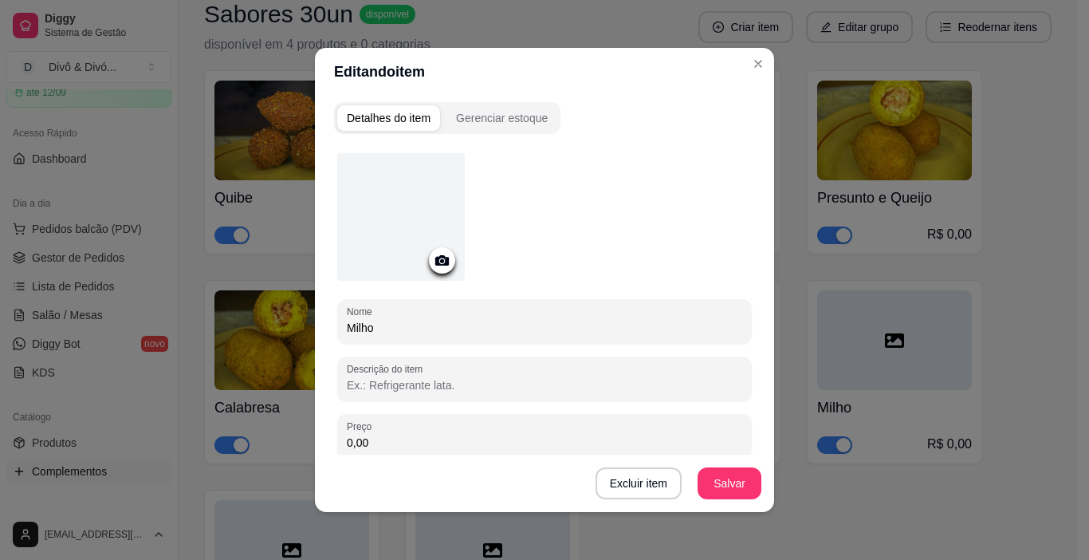
click at [433, 253] on icon at bounding box center [442, 260] width 18 height 18
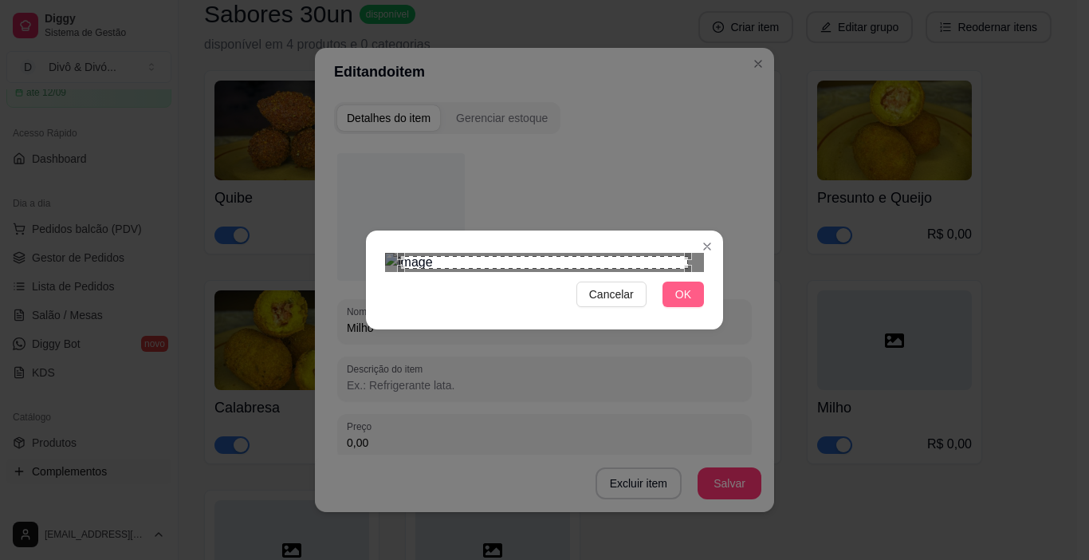
click at [682, 303] on span "OK" at bounding box center [683, 295] width 16 height 18
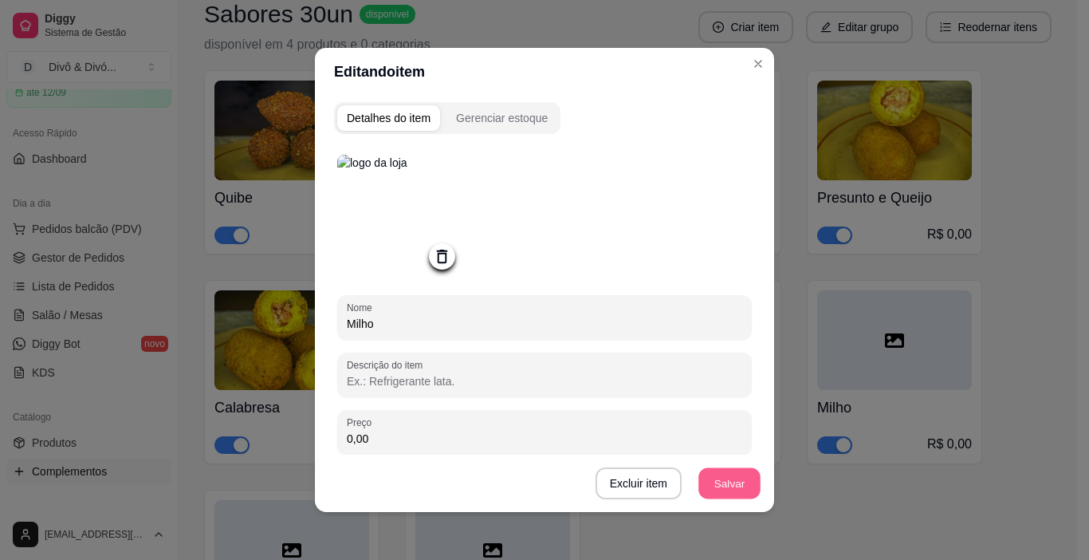
click at [722, 487] on button "Salvar" at bounding box center [730, 483] width 62 height 31
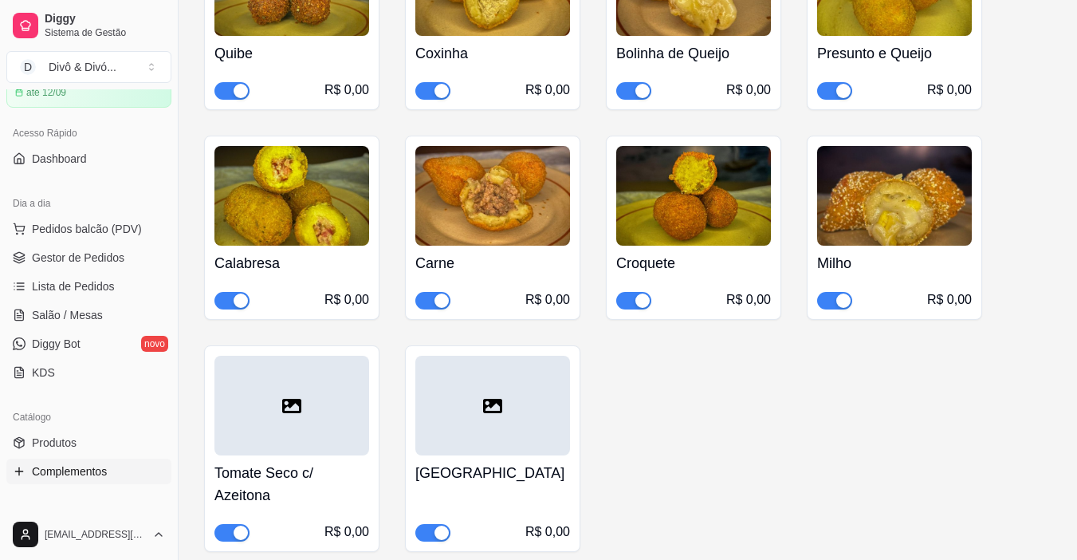
scroll to position [558, 0]
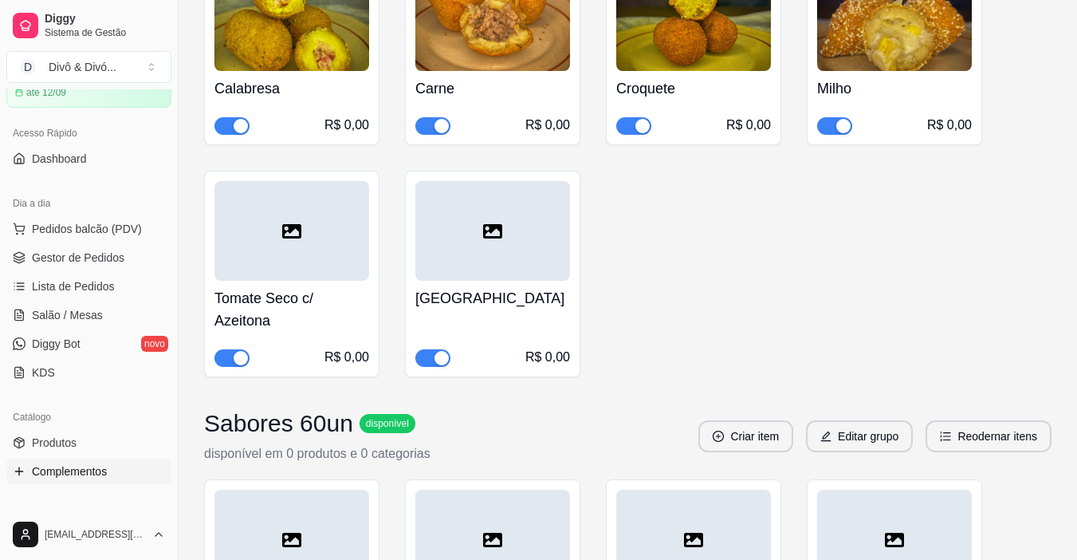
click at [336, 288] on h4 "Tomate Seco c/ Azeitona" at bounding box center [292, 309] width 155 height 45
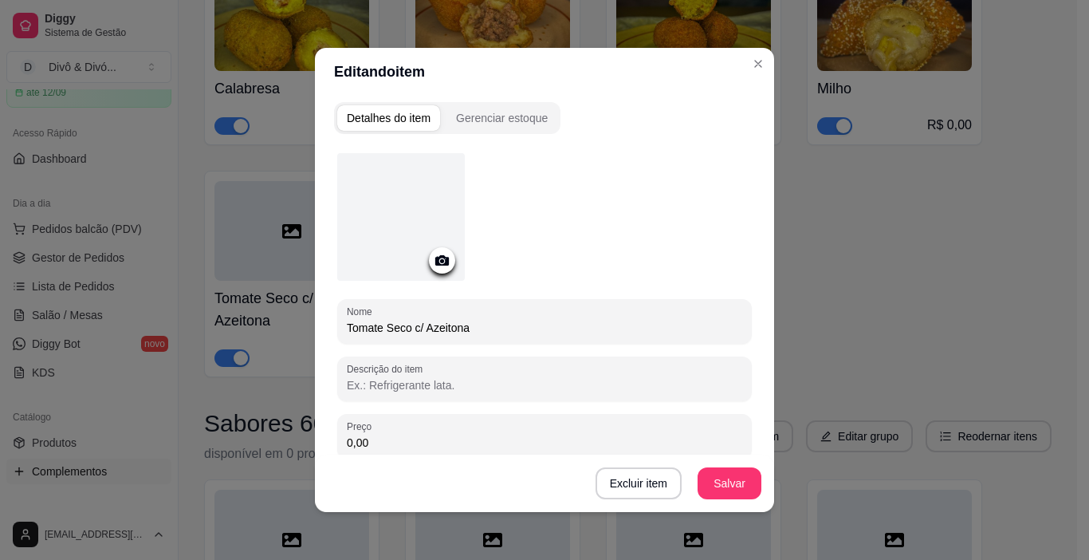
click at [435, 264] on icon at bounding box center [442, 260] width 14 height 10
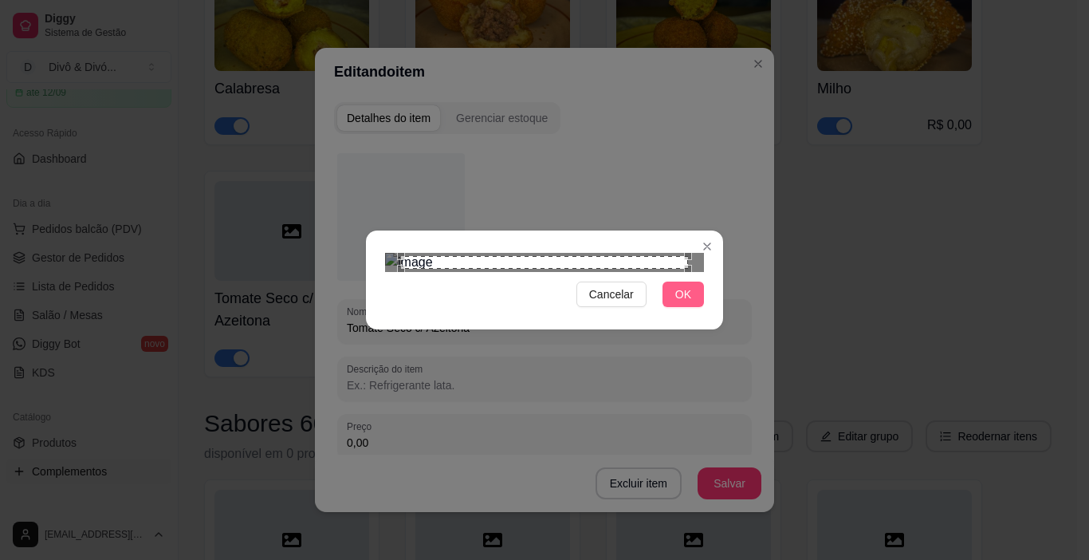
click at [668, 307] on button "OK" at bounding box center [683, 295] width 41 height 26
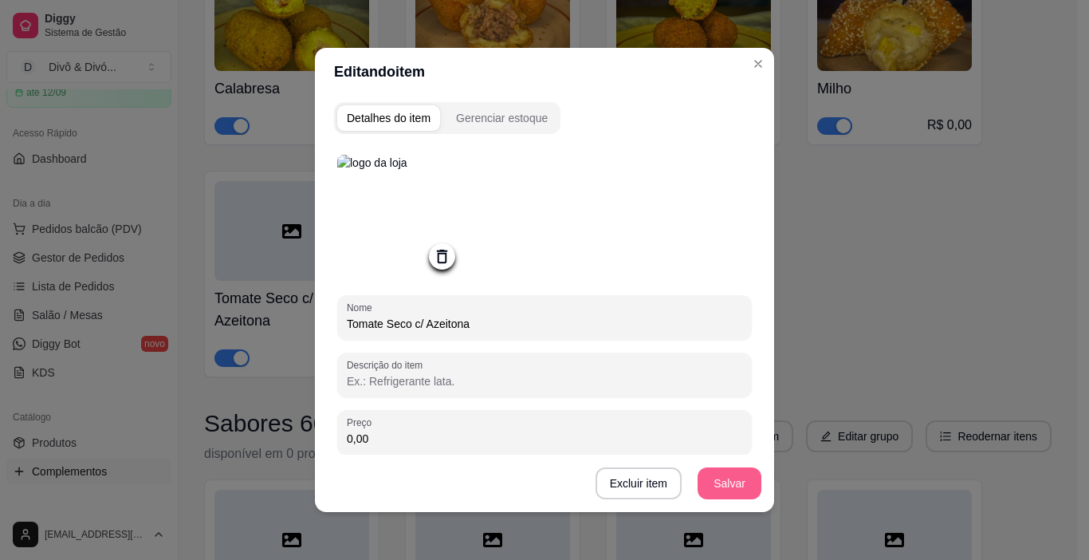
click at [715, 486] on button "Salvar" at bounding box center [730, 483] width 64 height 32
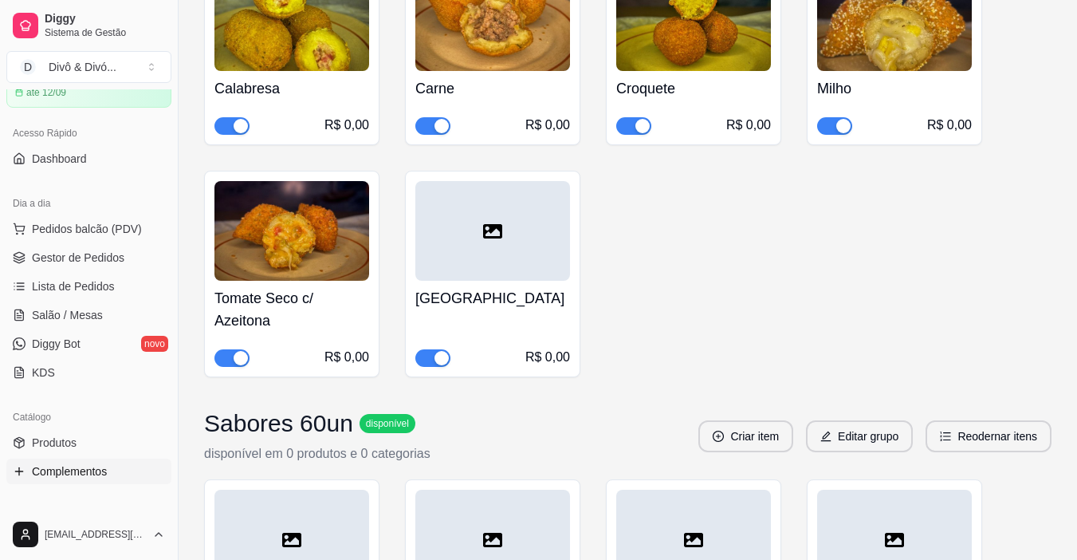
click at [490, 265] on div at bounding box center [493, 231] width 155 height 100
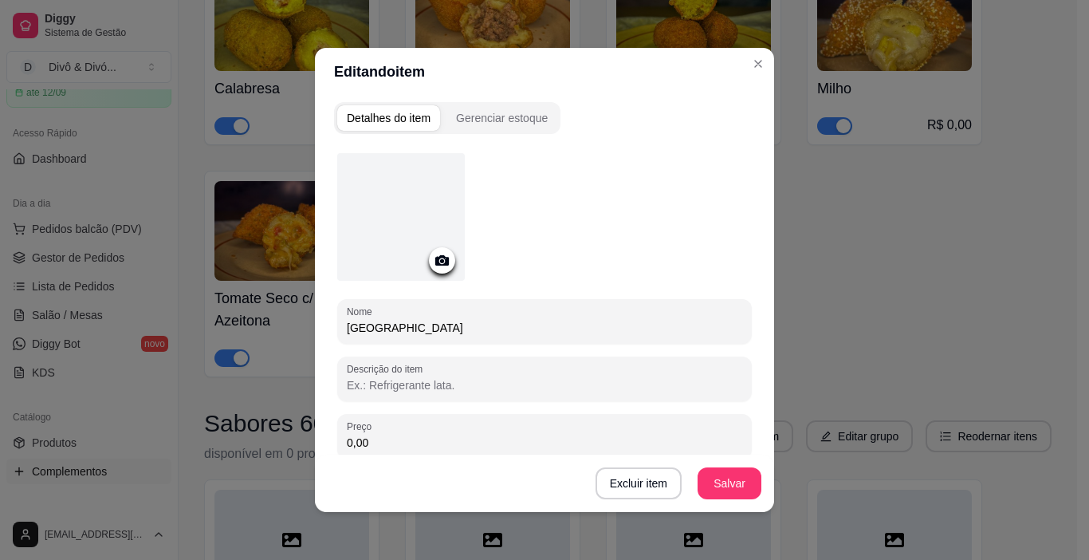
click at [440, 265] on icon at bounding box center [442, 260] width 18 height 18
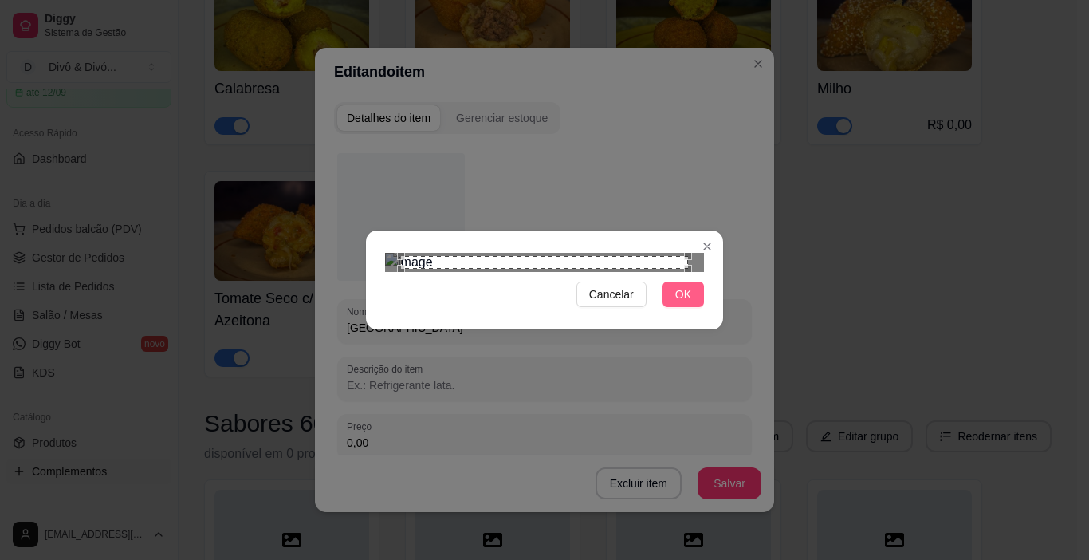
click at [687, 307] on button "OK" at bounding box center [683, 295] width 41 height 26
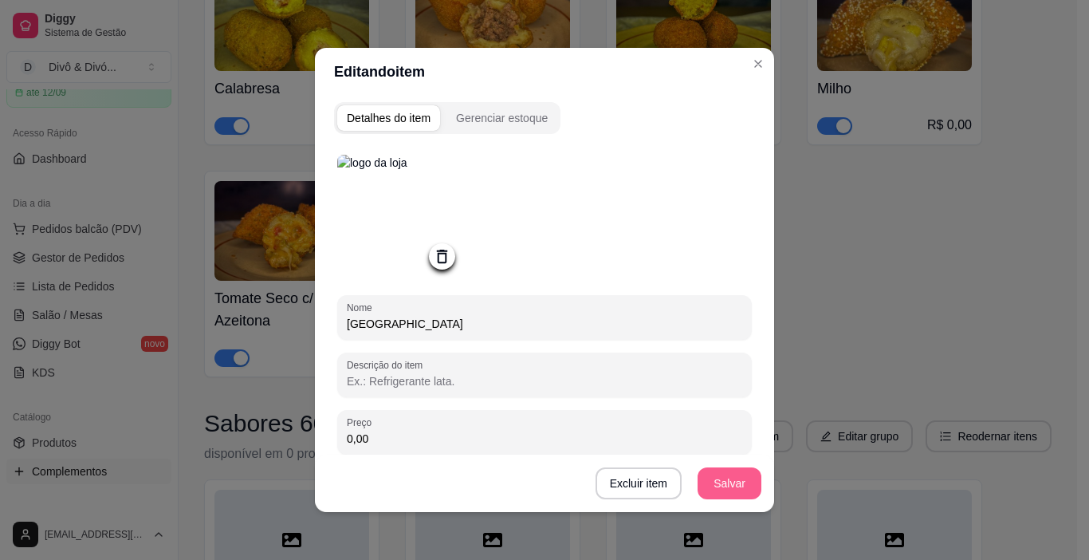
click at [727, 476] on button "Salvar" at bounding box center [730, 483] width 64 height 32
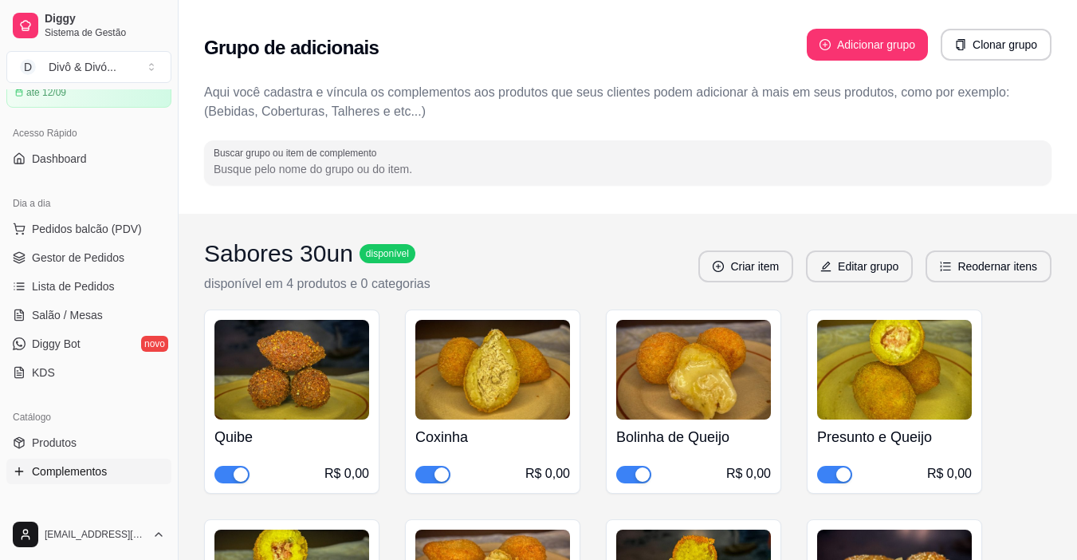
scroll to position [239, 0]
